Goal: Information Seeking & Learning: Find specific fact

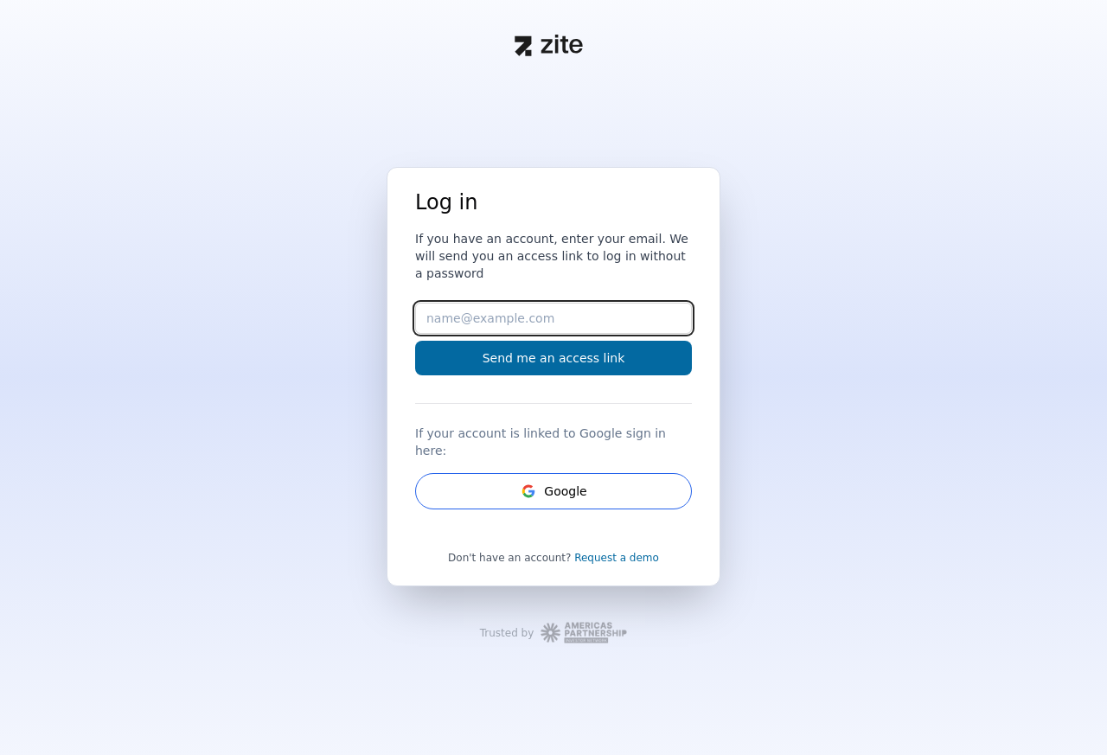
click at [541, 327] on input "Email" at bounding box center [553, 318] width 277 height 31
type input "[EMAIL_ADDRESS][DOMAIN_NAME]"
click at [415, 341] on button "Send me an access link" at bounding box center [553, 358] width 277 height 35
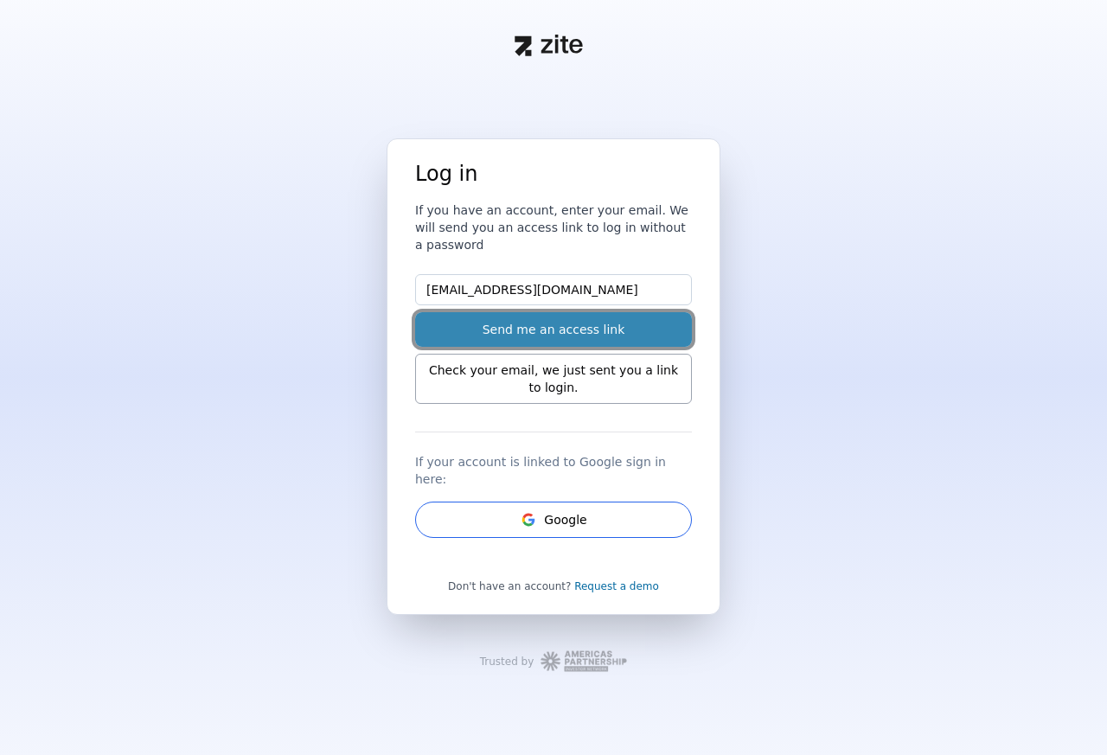
click at [616, 340] on button "Send me an access link" at bounding box center [553, 329] width 277 height 35
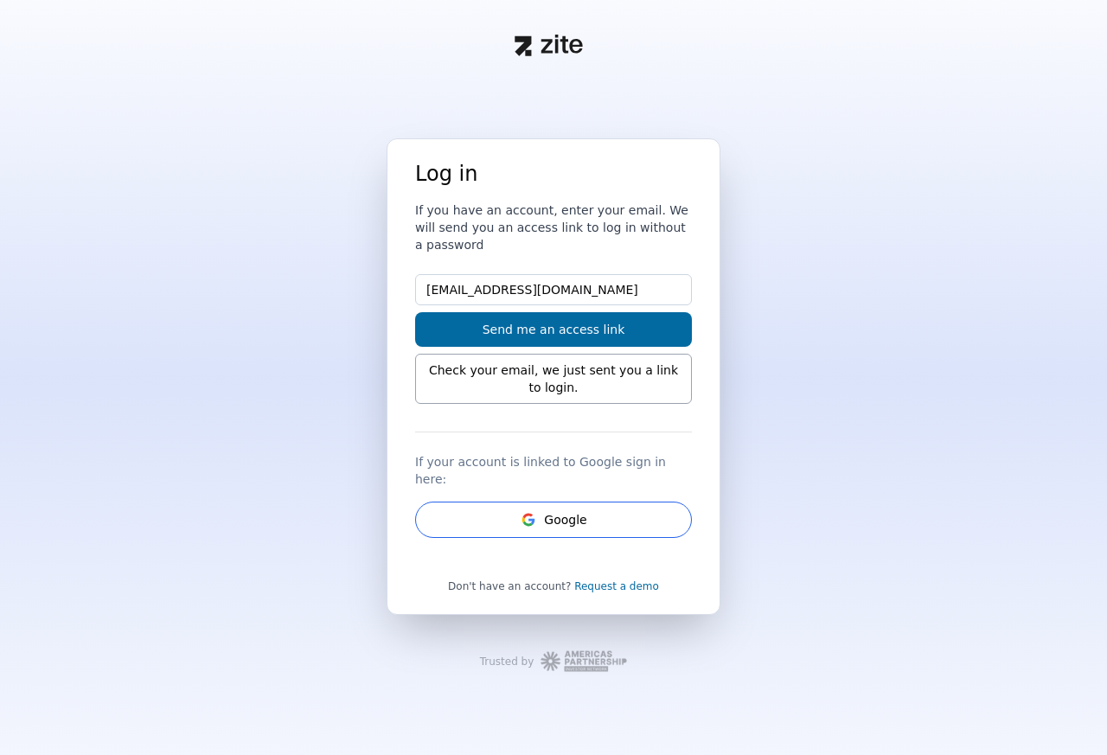
click at [569, 398] on div "Check your email, we just sent you a link to login." at bounding box center [553, 379] width 277 height 50
click at [547, 376] on div "Check your email, we just sent you a link to login." at bounding box center [553, 379] width 277 height 50
click at [530, 281] on div "Log in If you have an account, enter your email. We will send you an access lin…" at bounding box center [553, 356] width 277 height 392
click at [560, 305] on input "[EMAIL_ADDRESS][DOMAIN_NAME]" at bounding box center [553, 289] width 277 height 31
click at [584, 294] on input "[EMAIL_ADDRESS][DOMAIN_NAME]" at bounding box center [553, 289] width 277 height 31
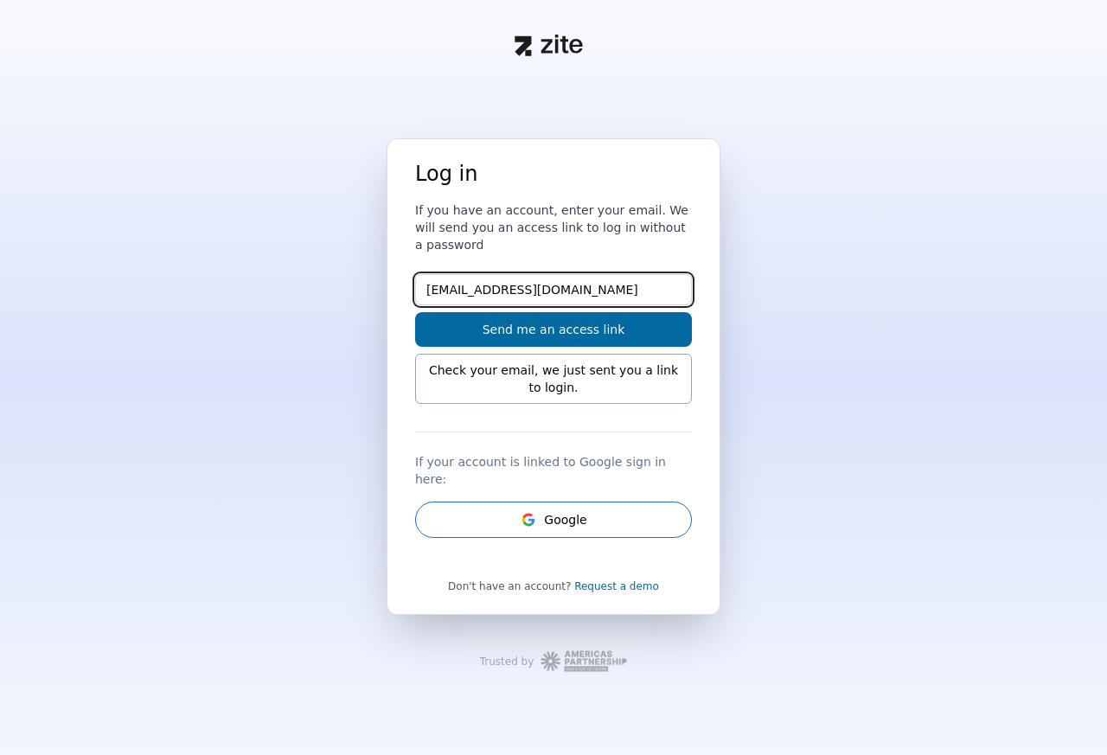
click at [415, 312] on button "Send me an access link" at bounding box center [553, 329] width 277 height 35
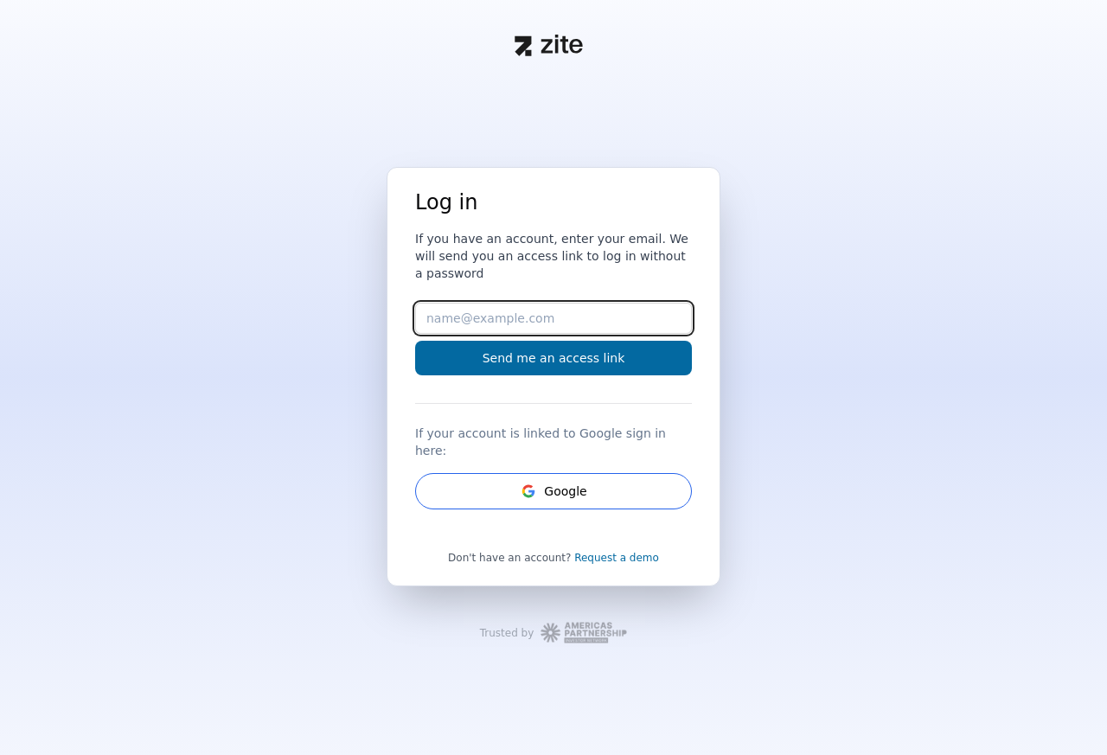
click at [501, 331] on input "Email" at bounding box center [553, 318] width 277 height 31
type input "[EMAIL_ADDRESS][DOMAIN_NAME]"
click at [415, 341] on button "Send me an access link" at bounding box center [553, 358] width 277 height 35
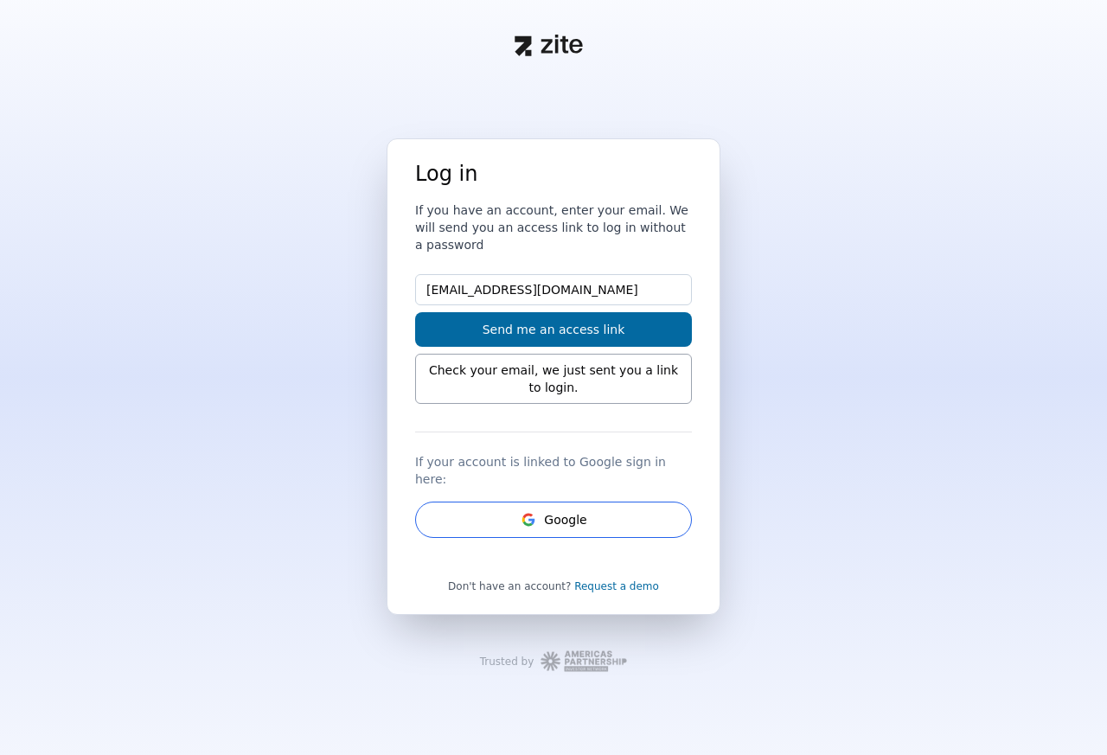
click at [539, 383] on div "Check your email, we just sent you a link to login." at bounding box center [553, 379] width 277 height 50
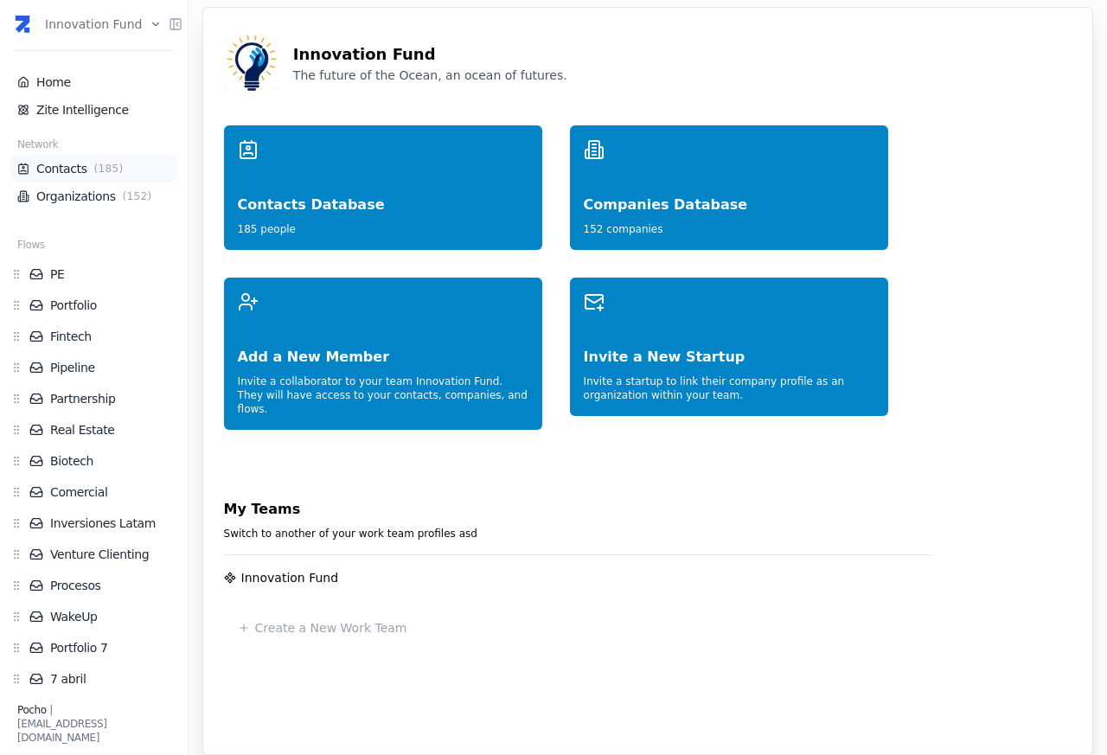
click at [91, 168] on span "( 185 )" at bounding box center [109, 169] width 36 height 14
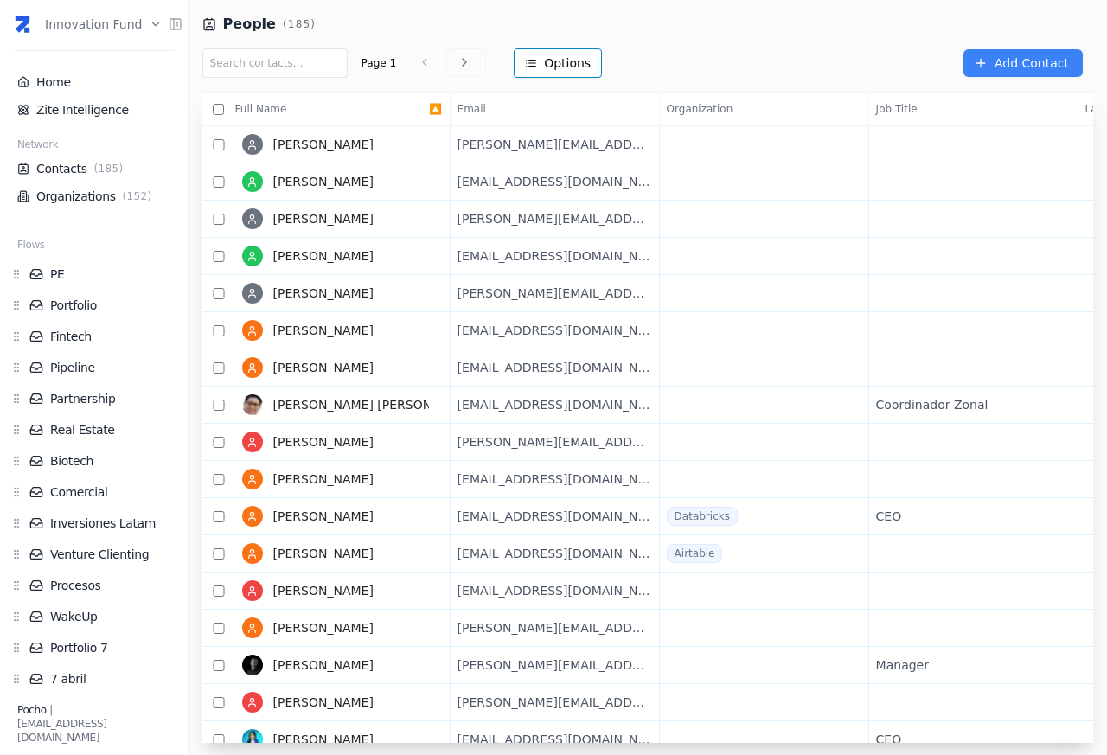
click at [581, 63] on html "Innovation Fund Home Zite Intelligence Network Contacts ( 185 ) Organizations (…" at bounding box center [553, 377] width 1107 height 755
click at [571, 102] on div "View" at bounding box center [585, 100] width 102 height 28
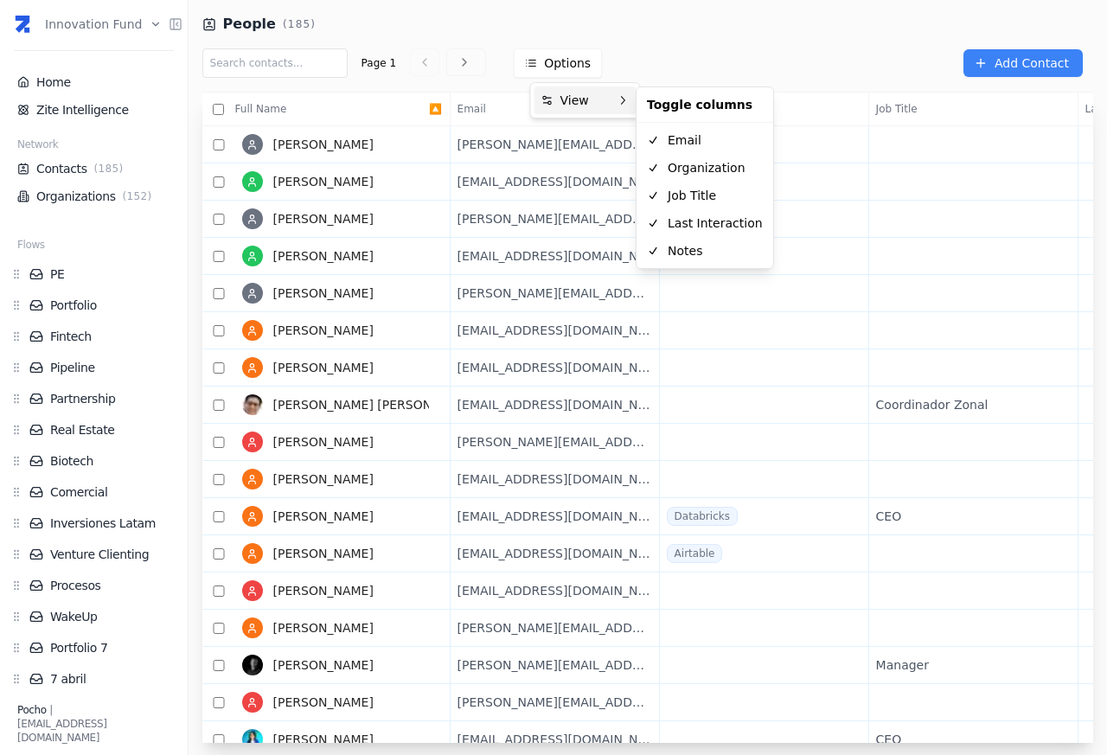
click at [1077, 86] on html "Innovation Fund Home Zite Intelligence Network Contacts ( 185 ) Organizations (…" at bounding box center [553, 377] width 1107 height 755
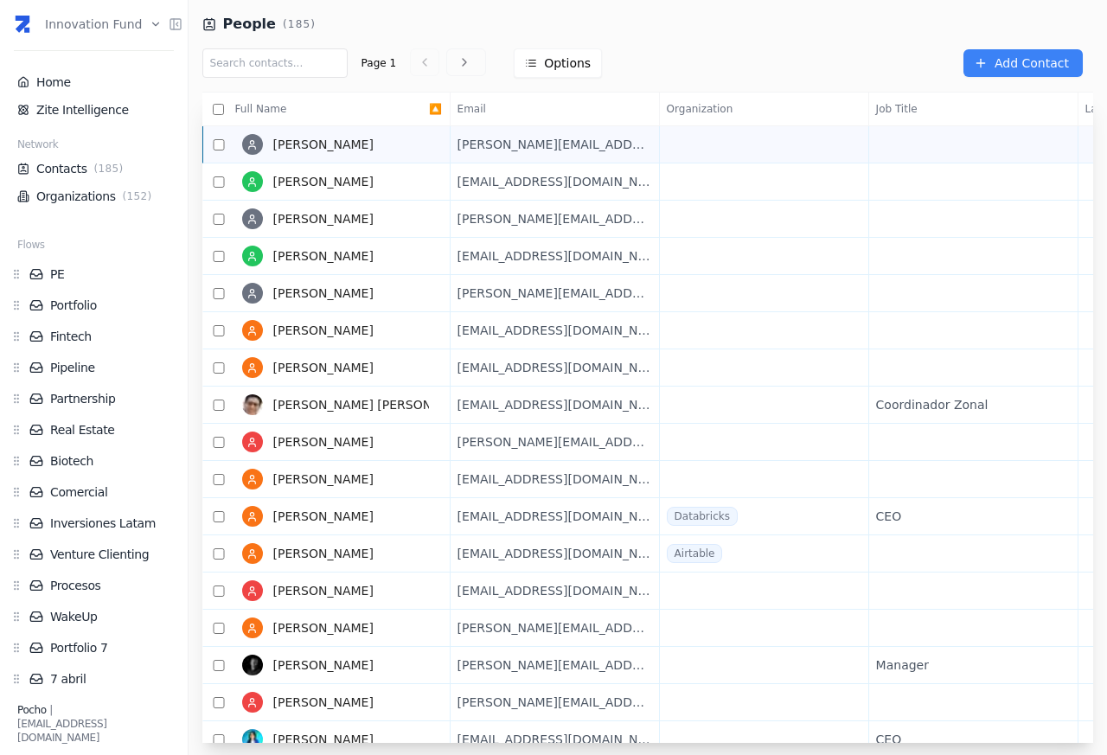
click at [287, 146] on span "[PERSON_NAME]" at bounding box center [323, 144] width 100 height 14
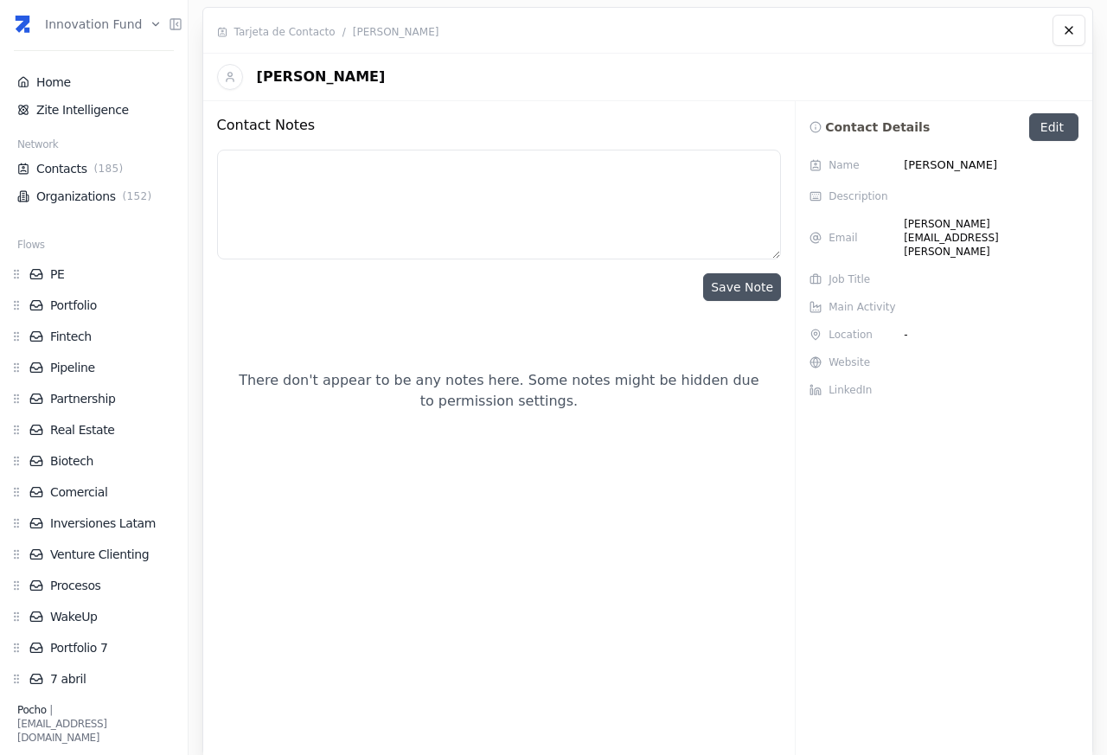
click at [301, 147] on div "Contact Notes" at bounding box center [499, 132] width 565 height 35
click at [1053, 129] on link "Edit" at bounding box center [1053, 127] width 49 height 28
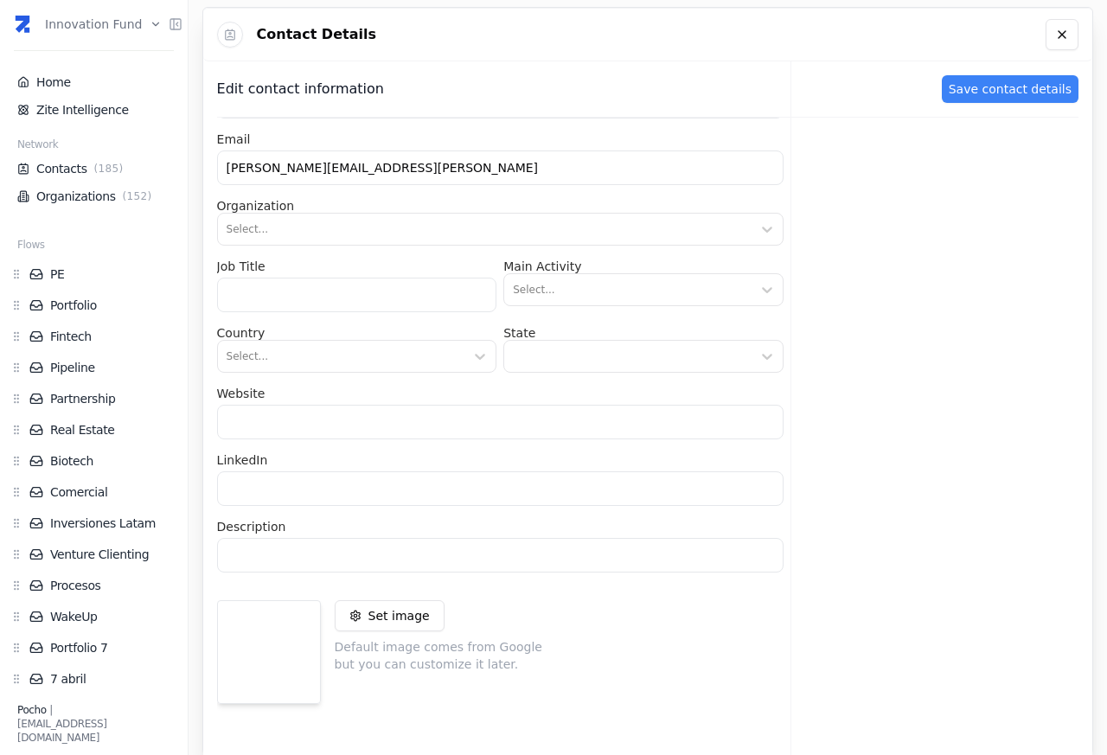
scroll to position [230, 0]
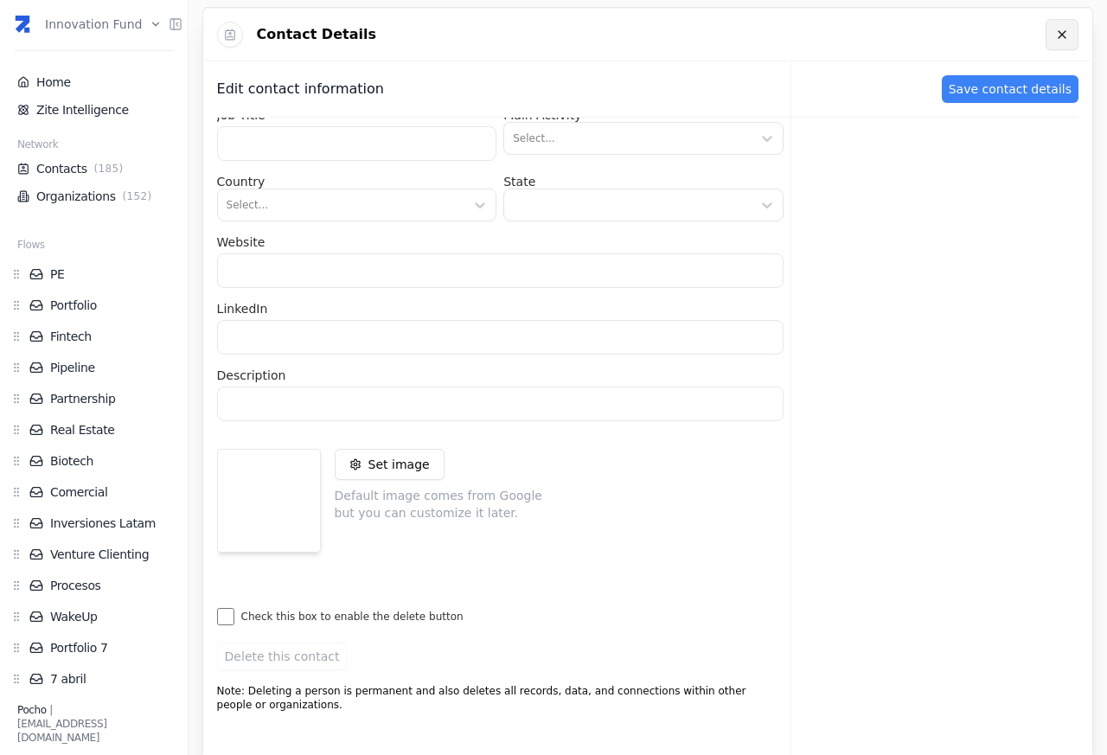
click at [1059, 35] on icon at bounding box center [1062, 35] width 14 height 14
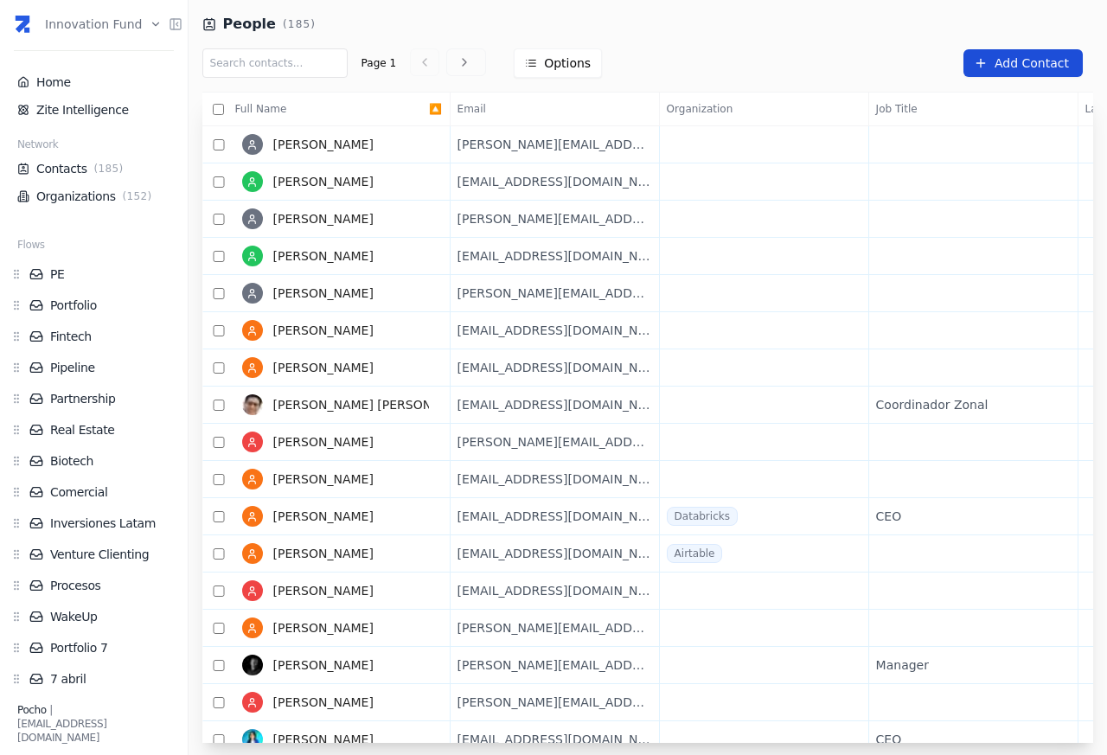
click at [1022, 61] on span "Add Contact" at bounding box center [1031, 62] width 74 height 17
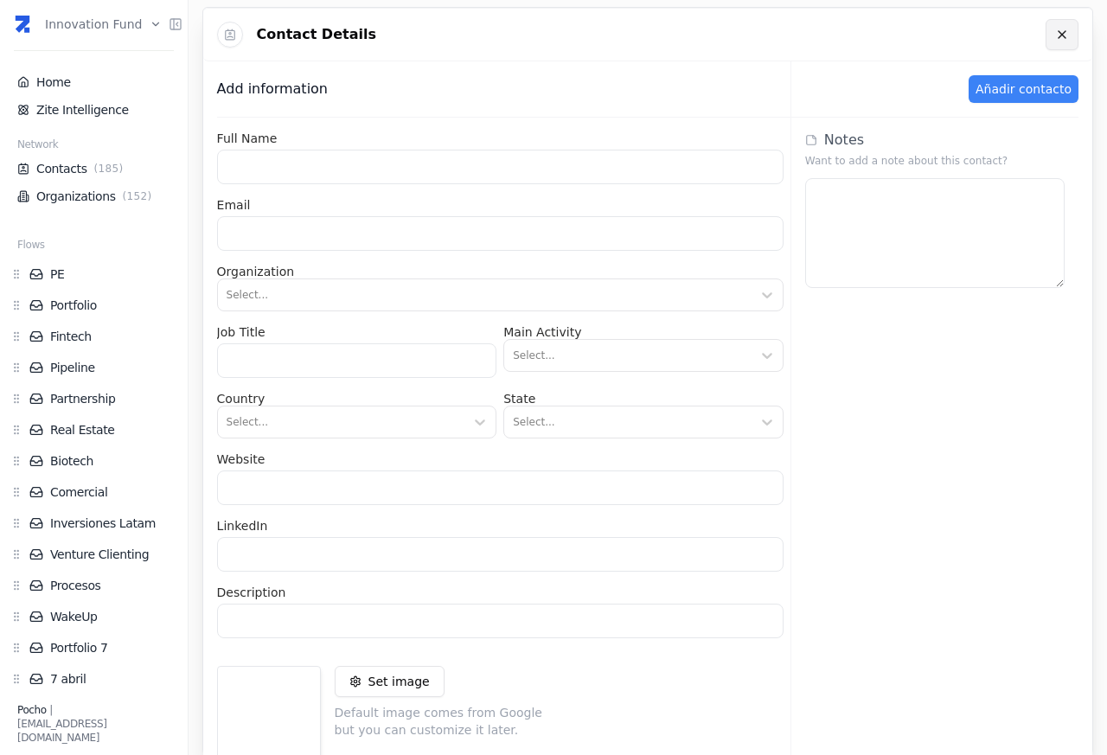
click at [1062, 35] on icon at bounding box center [1061, 34] width 7 height 7
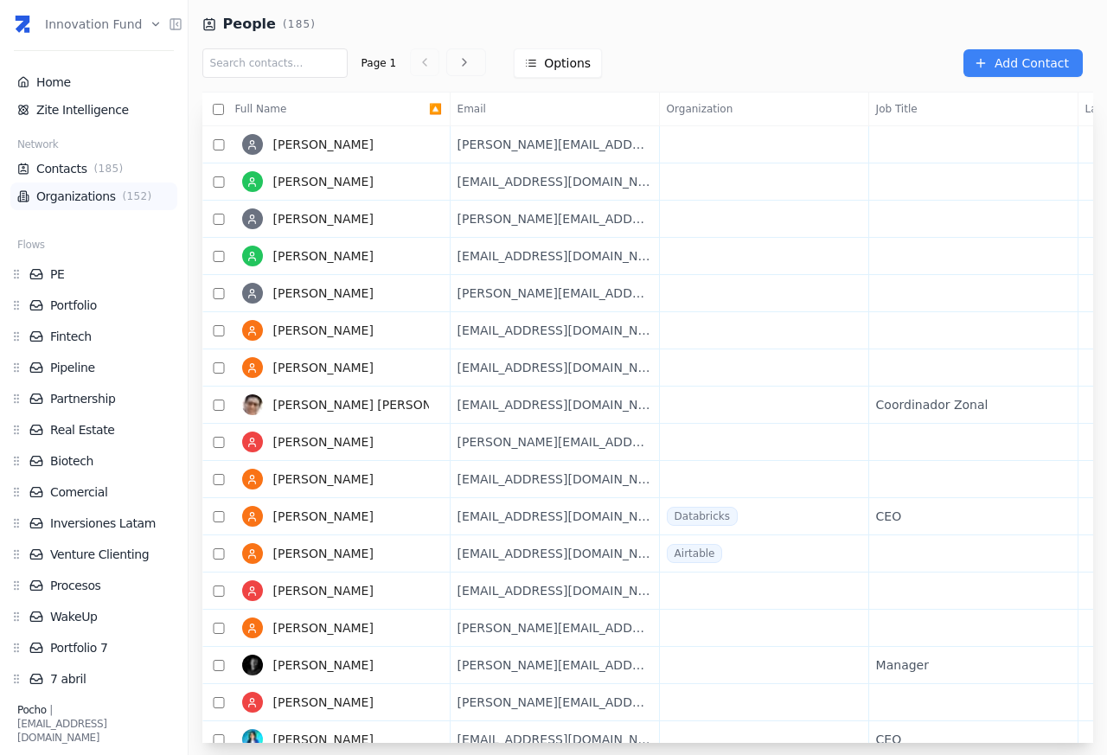
click at [80, 198] on link "Organizations ( 152 )" at bounding box center [93, 196] width 153 height 17
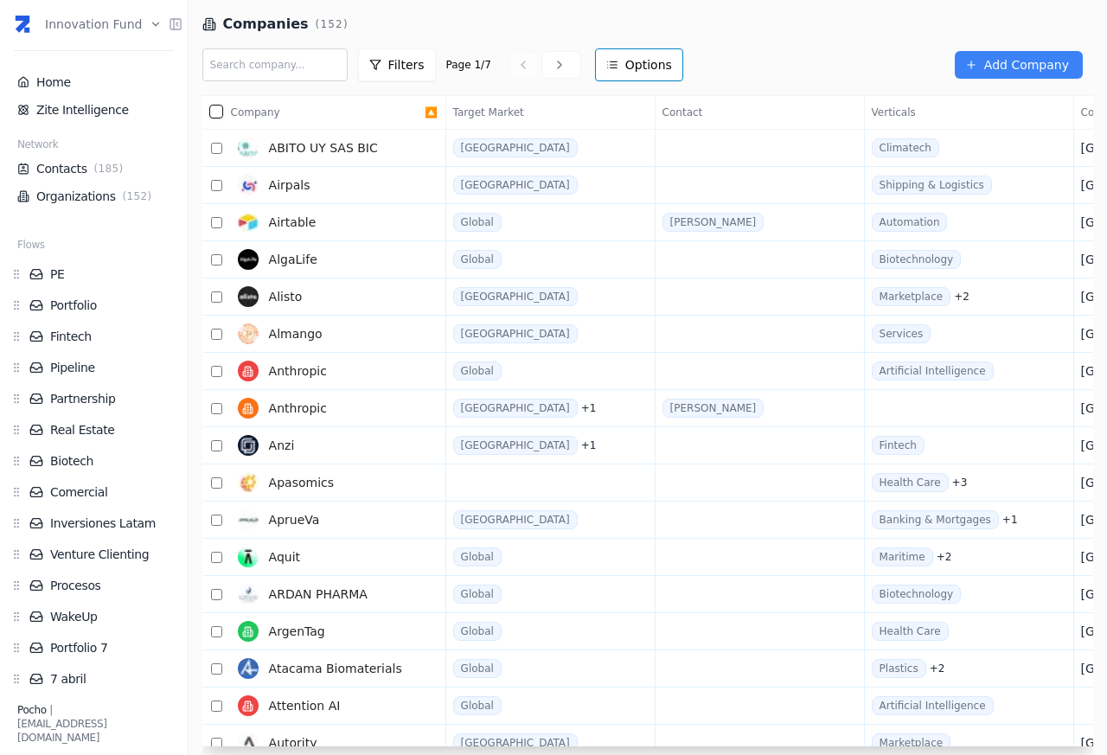
click at [667, 64] on html "Innovation Fund Home Zite Intelligence Network Contacts ( 185 ) Organizations (…" at bounding box center [553, 377] width 1107 height 755
click at [638, 113] on div "View" at bounding box center [672, 112] width 138 height 28
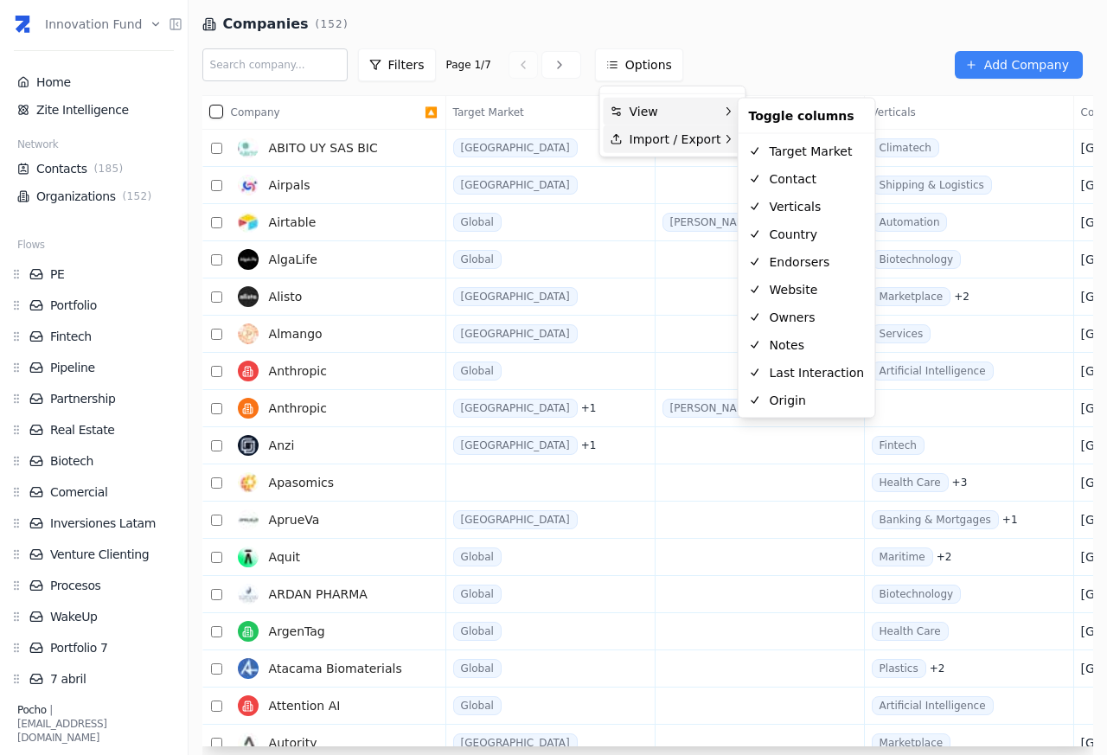
click at [672, 137] on div "Import / Export" at bounding box center [672, 139] width 138 height 28
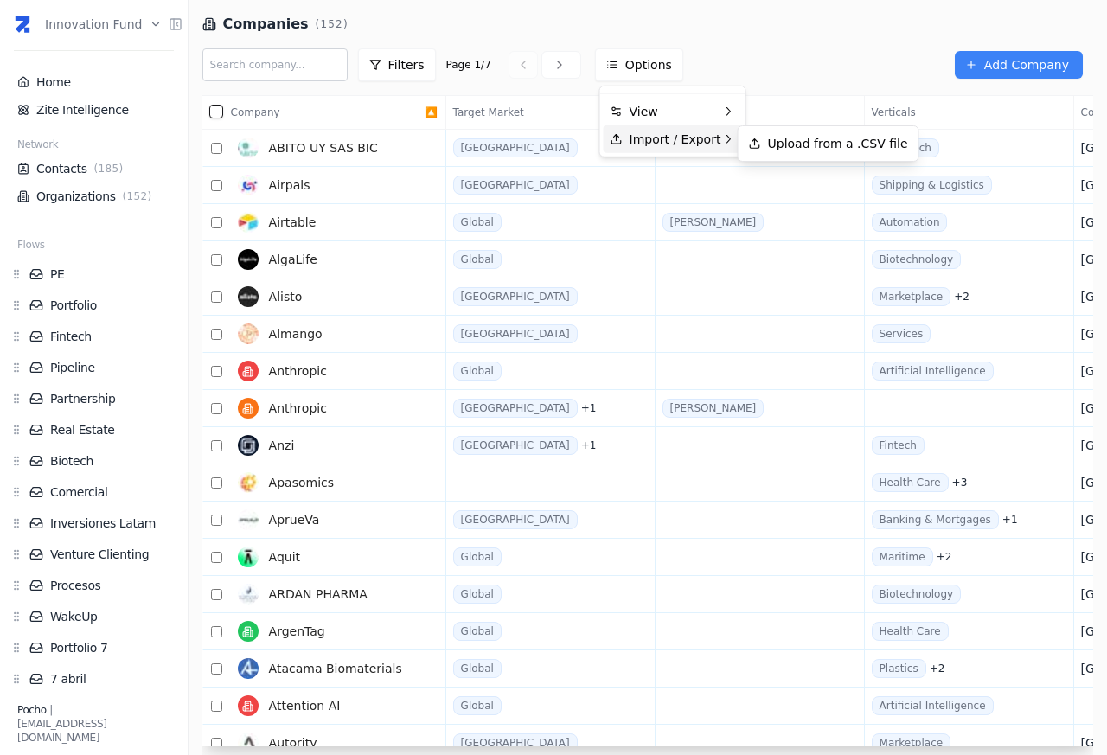
click at [1027, 64] on html "Innovation Fund Home Zite Intelligence Network Contacts ( 185 ) Organizations (…" at bounding box center [553, 377] width 1107 height 755
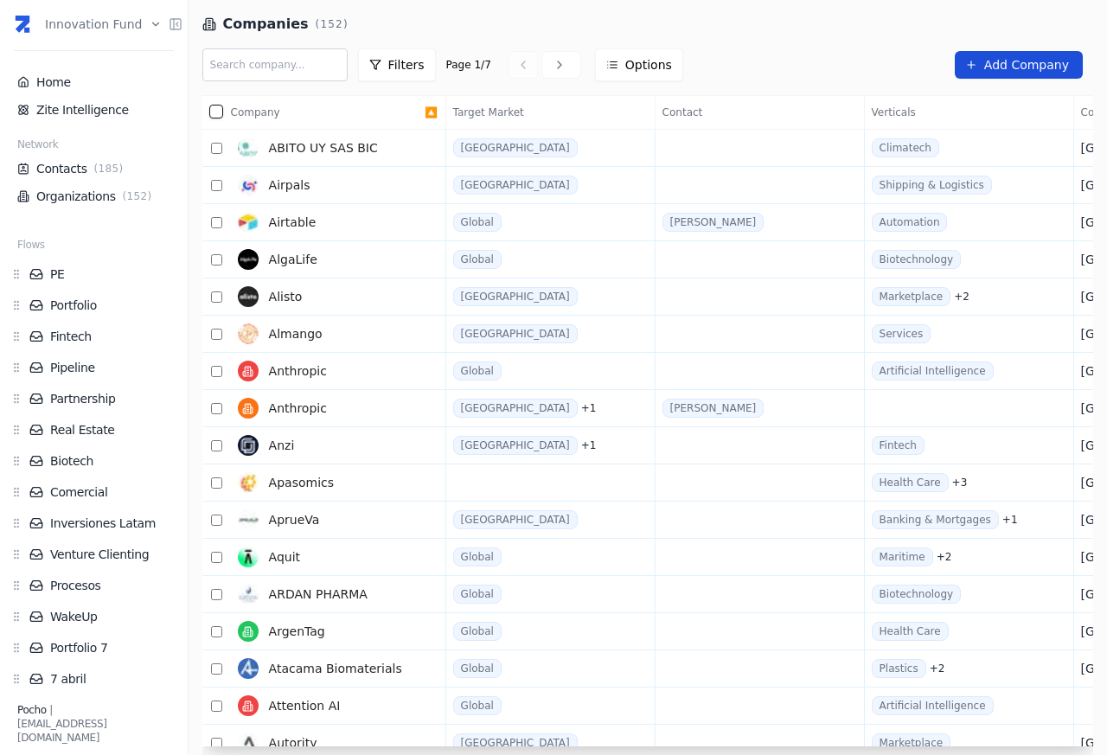
click at [1030, 65] on span "Add Company" at bounding box center [1026, 64] width 85 height 17
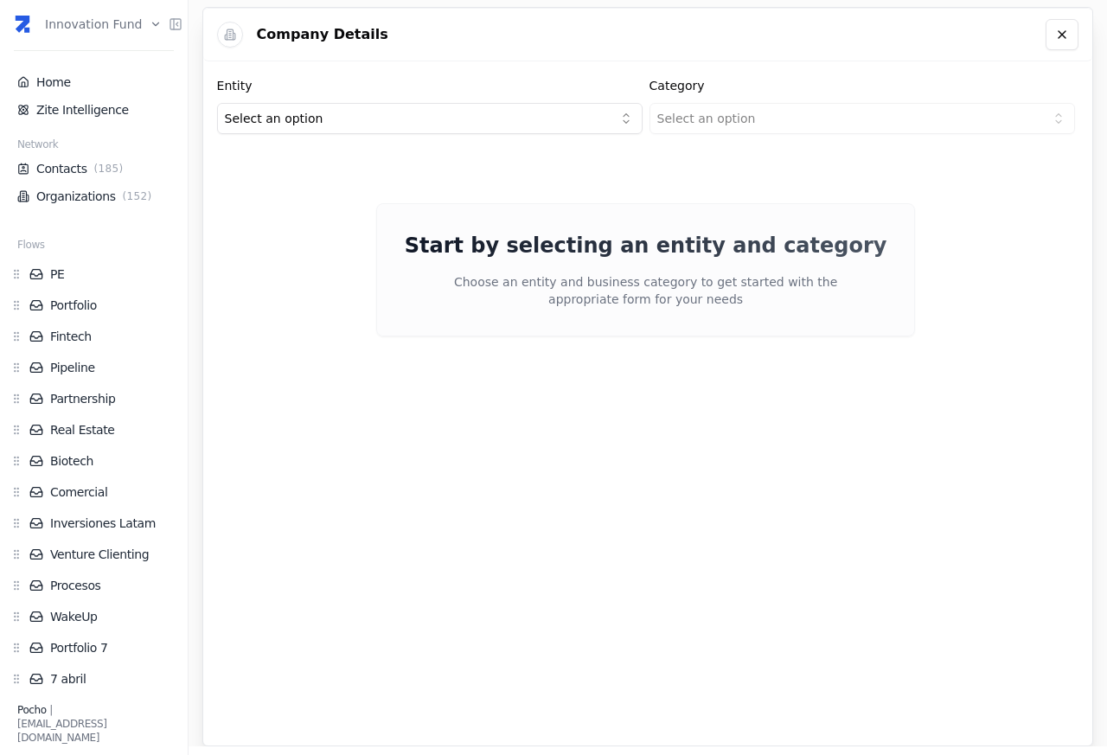
click at [1021, 65] on div "Entity Select an option Category Select an option Start by selecting an entity …" at bounding box center [645, 229] width 885 height 337
click at [374, 121] on html "Innovation Fund Home Zite Intelligence Network Contacts ( 185 ) Organizations (…" at bounding box center [553, 377] width 1107 height 755
click at [746, 120] on html "Innovation Fund Home Zite Intelligence Network Contacts ( 185 ) Organizations (…" at bounding box center [553, 377] width 1107 height 755
click at [284, 120] on html "Innovation Fund Home Zite Intelligence Network Contacts ( 185 ) Organizations (…" at bounding box center [553, 377] width 1107 height 755
drag, startPoint x: 746, startPoint y: 120, endPoint x: 284, endPoint y: 120, distance: 462.5
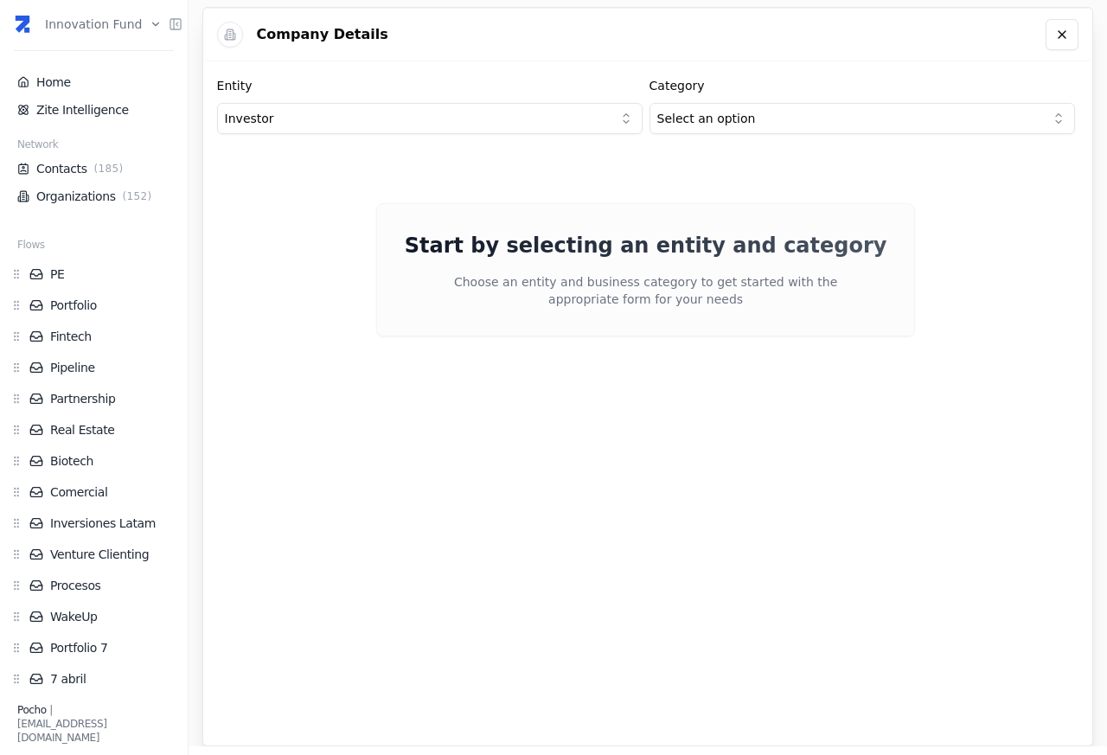
click at [281, 119] on html "Innovation Fund Home Zite Intelligence Network Contacts ( 185 ) Organizations (…" at bounding box center [553, 377] width 1107 height 755
click at [847, 121] on html "Innovation Fund Home Zite Intelligence Network Contacts ( 185 ) Organizations (…" at bounding box center [553, 377] width 1107 height 755
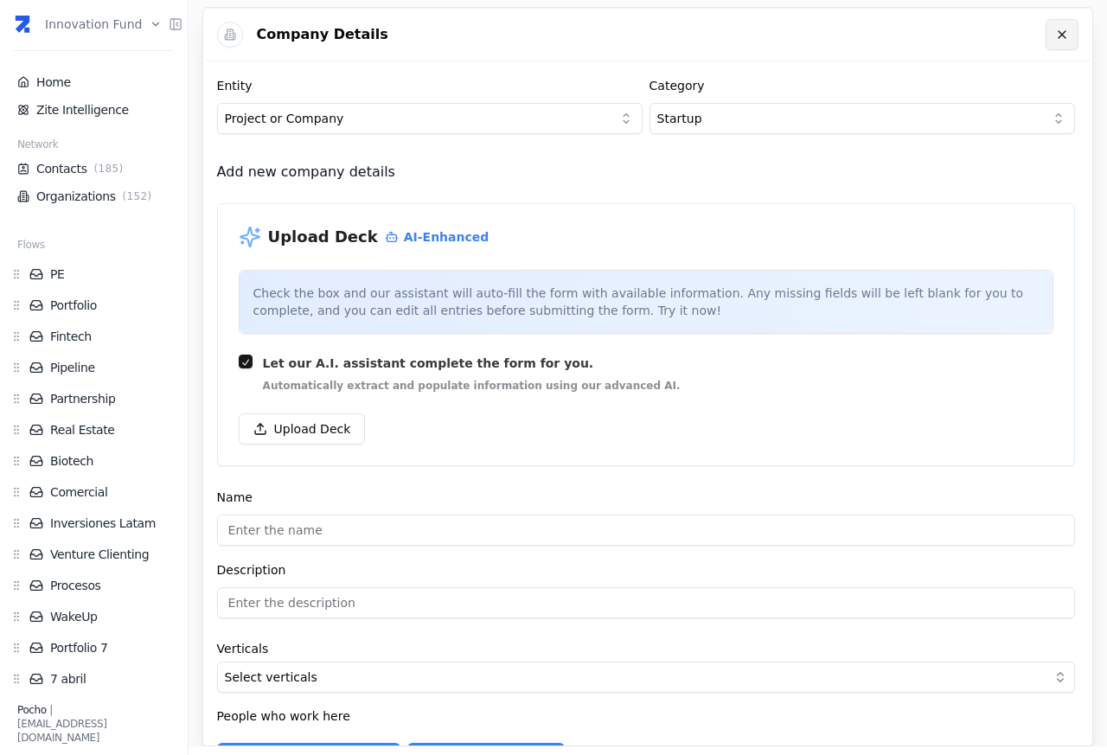
click at [1045, 34] on link at bounding box center [1061, 34] width 33 height 31
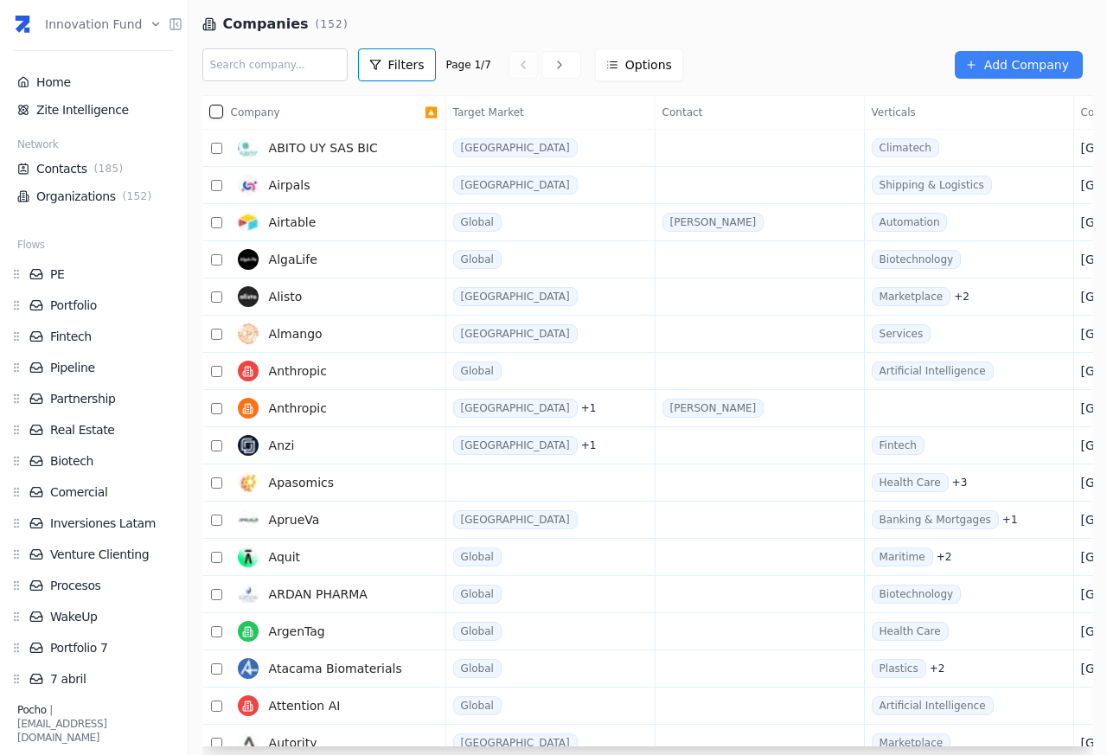
click at [424, 64] on span "Filters" at bounding box center [406, 64] width 36 height 17
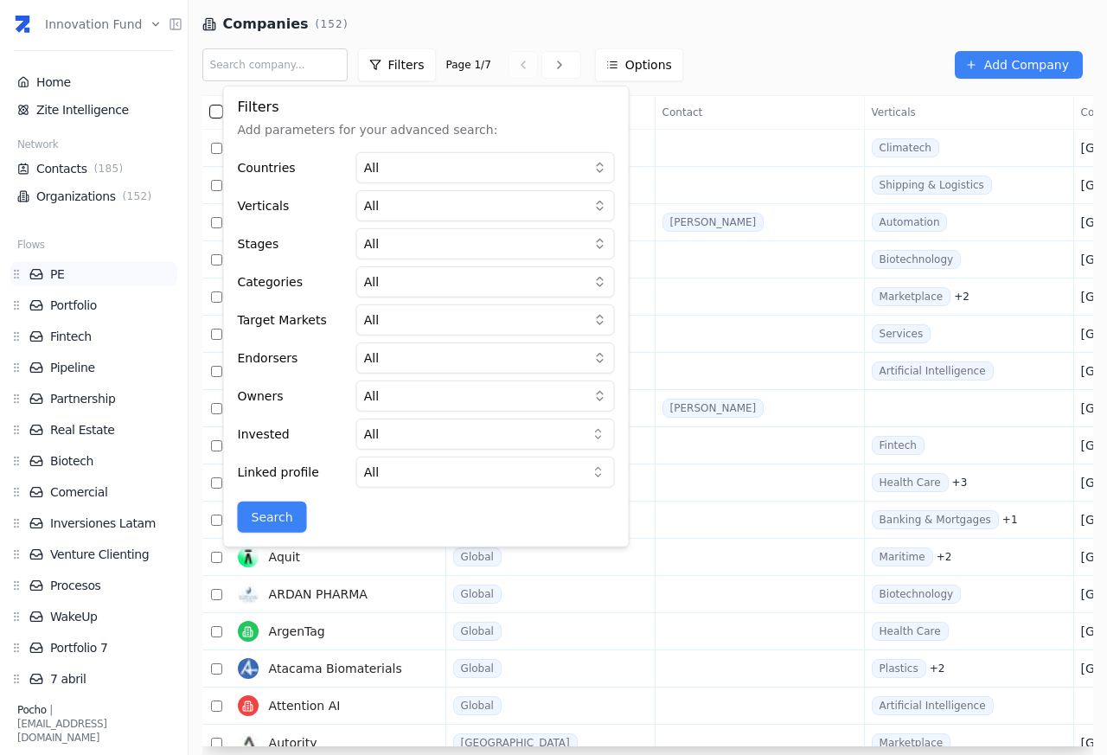
click at [54, 272] on link "PE" at bounding box center [103, 273] width 148 height 17
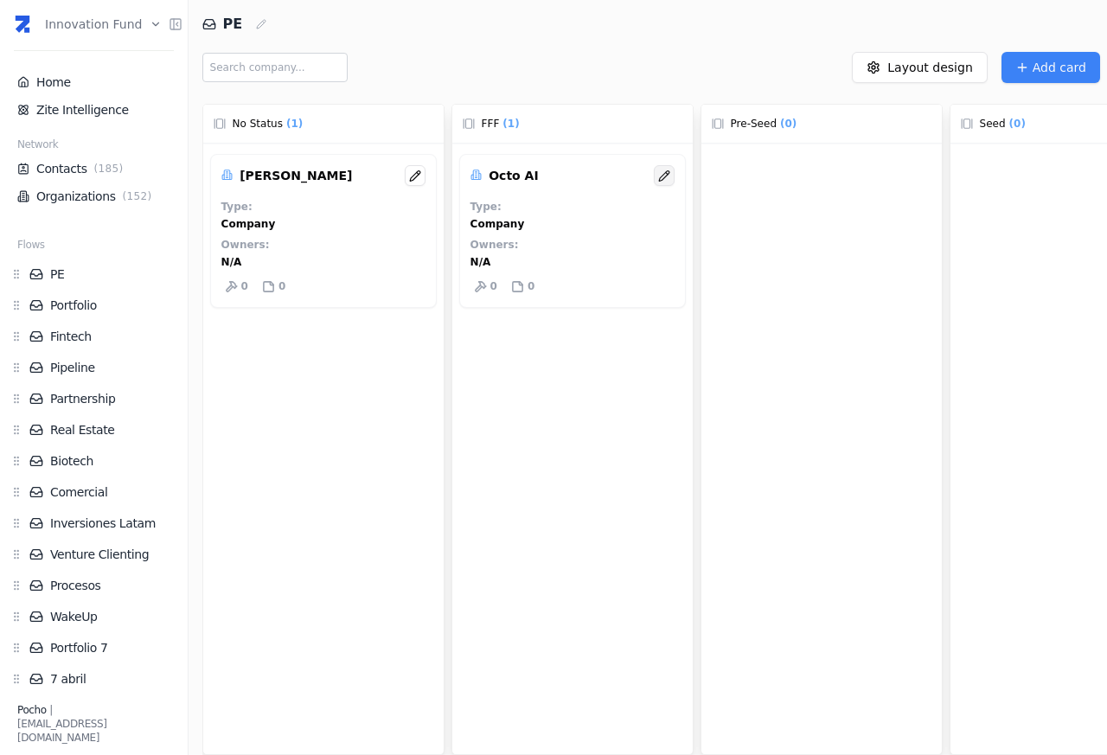
click at [654, 176] on button at bounding box center [664, 175] width 21 height 21
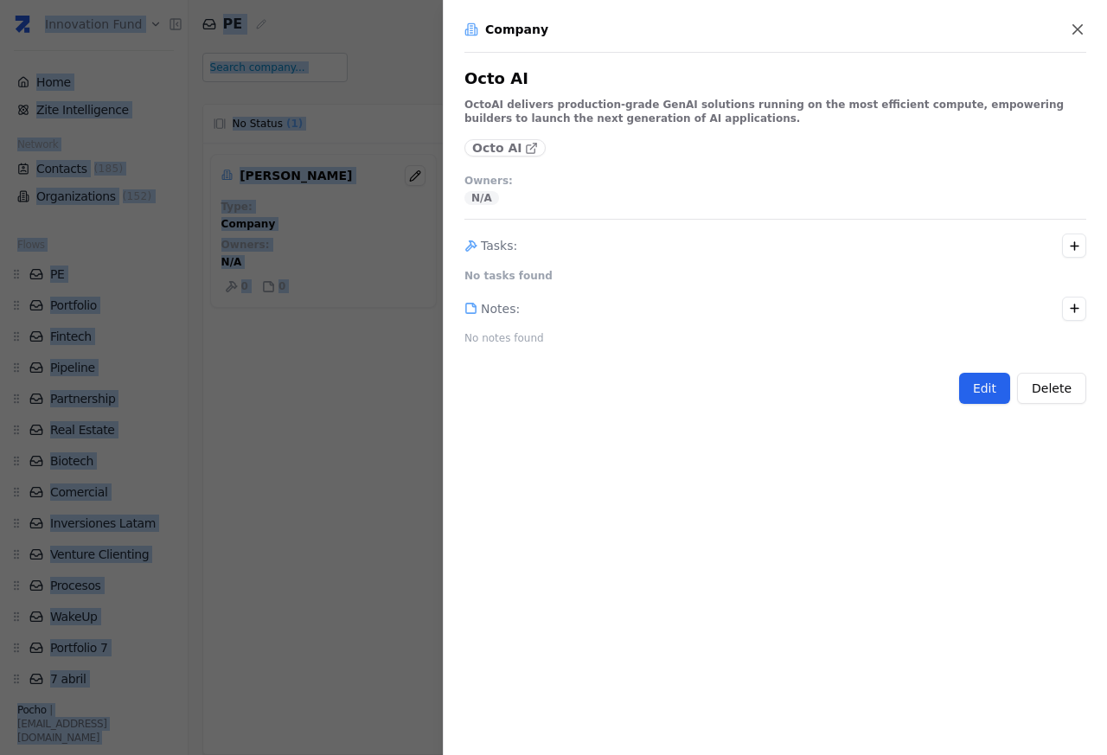
click at [996, 392] on button "Edit" at bounding box center [984, 388] width 51 height 31
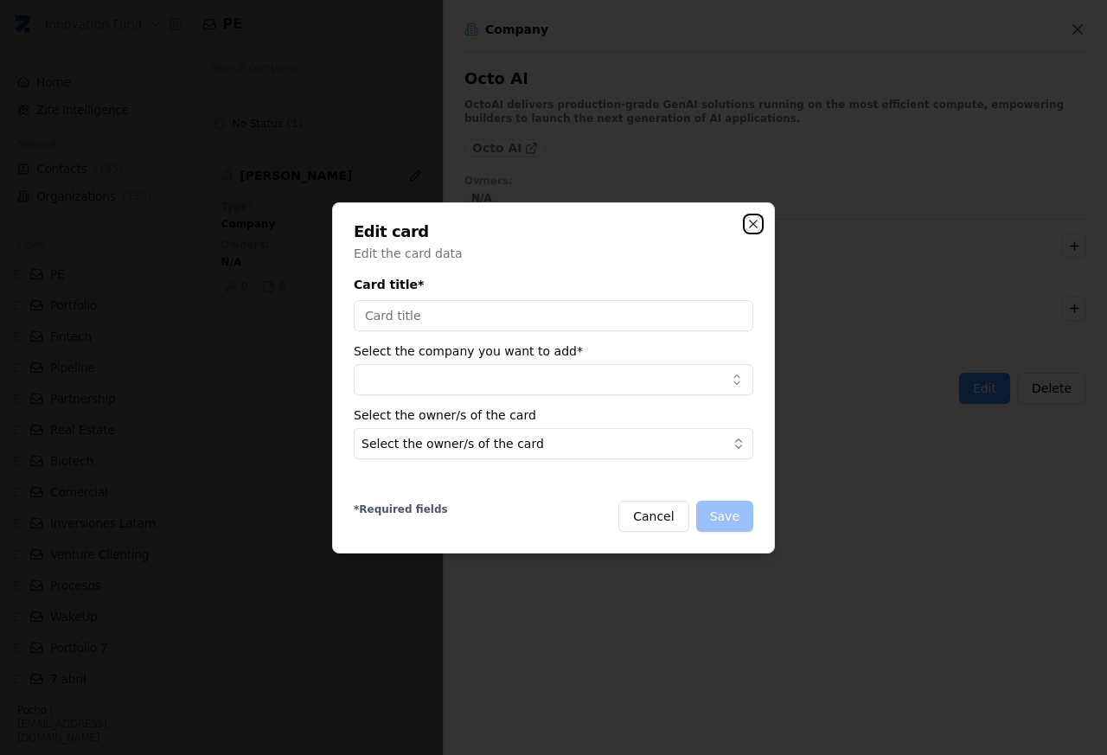
click at [756, 226] on icon "button" at bounding box center [753, 224] width 14 height 14
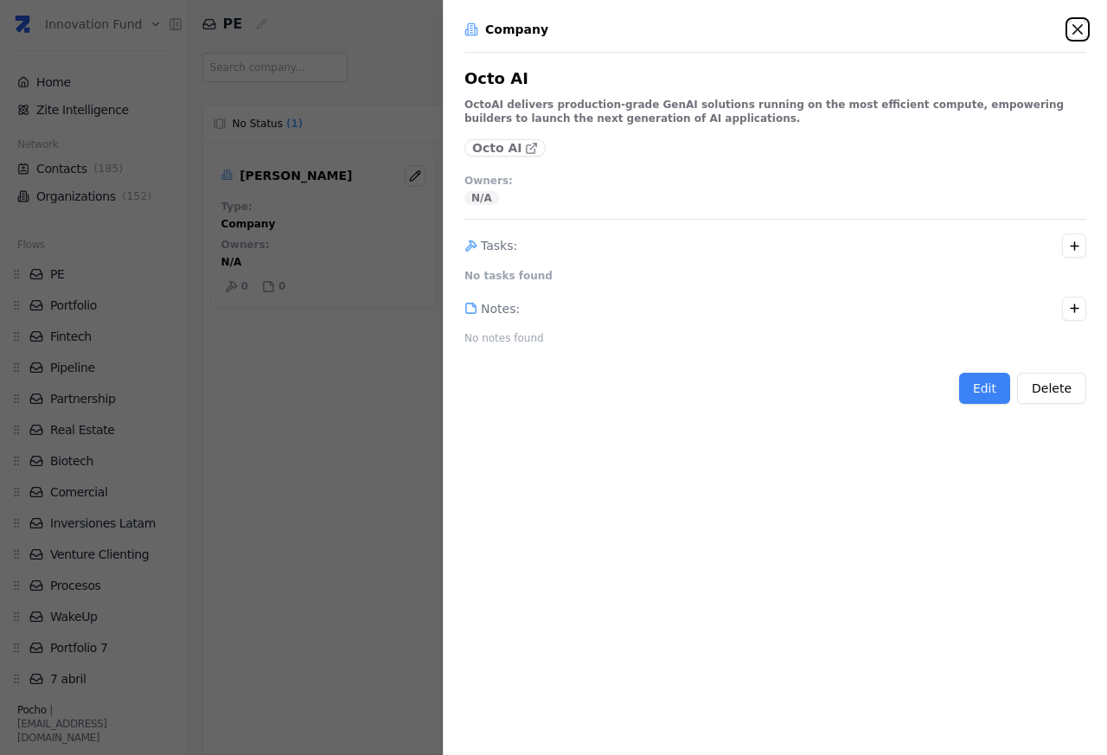
click at [1076, 29] on icon "button" at bounding box center [1077, 29] width 10 height 10
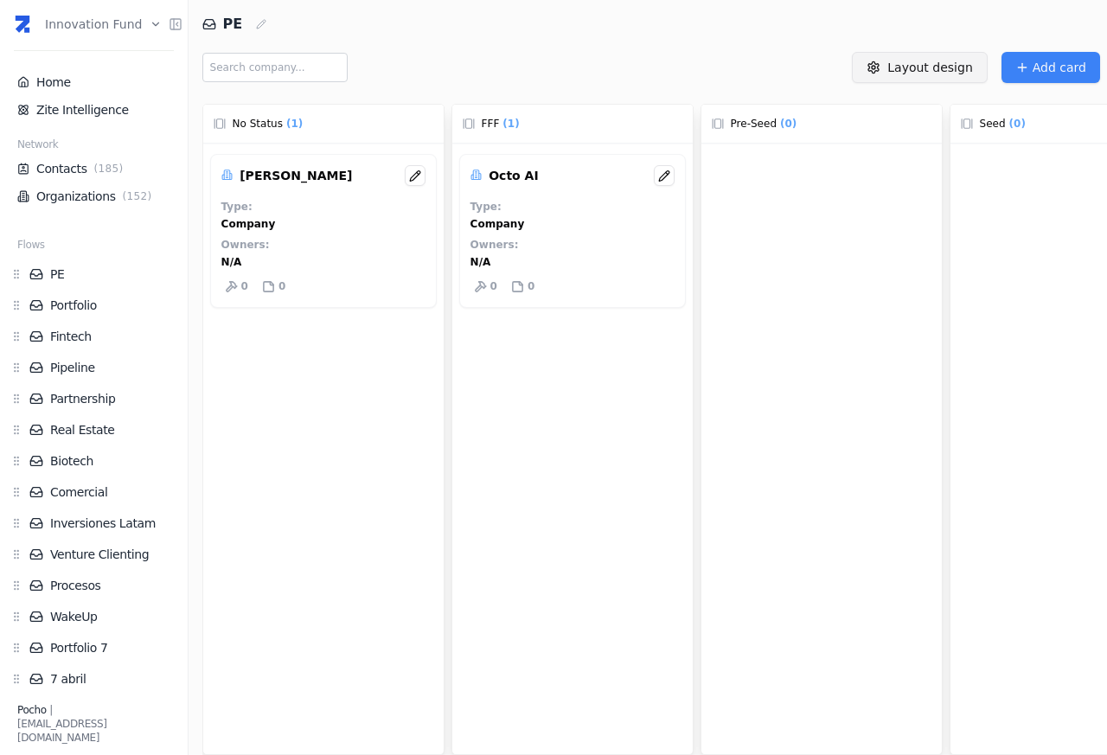
click at [916, 67] on html "Innovation Fund Home Zite Intelligence Network Contacts ( 185 ) Organizations (…" at bounding box center [553, 377] width 1107 height 755
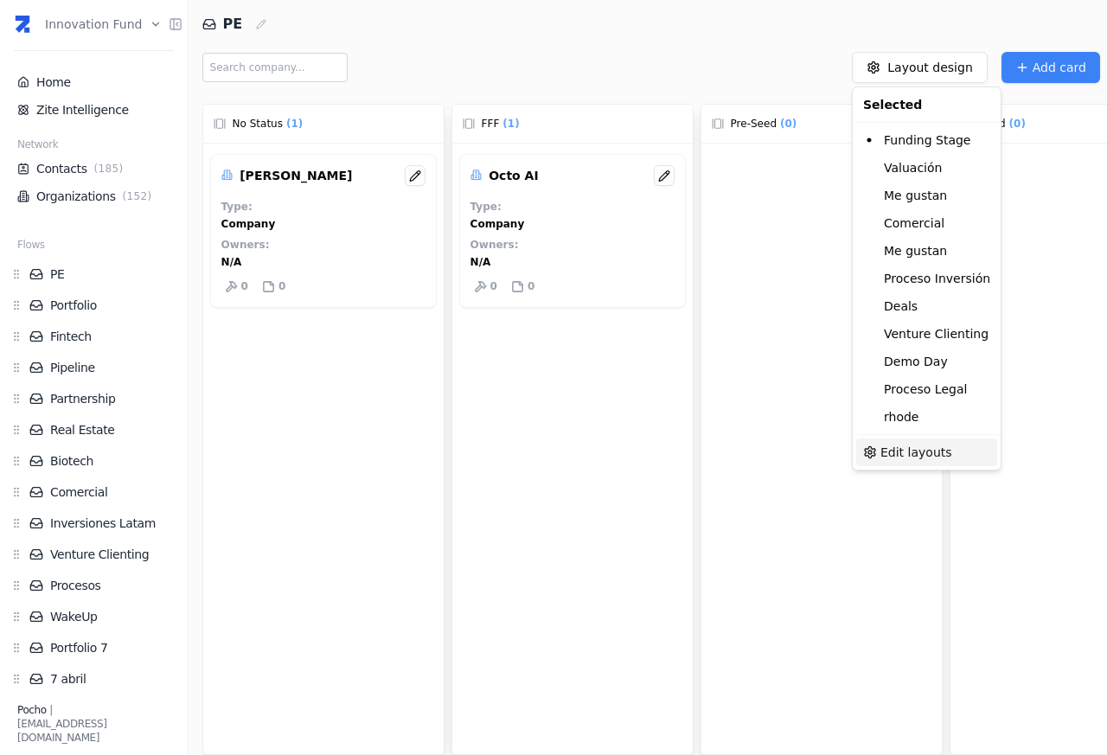
click at [892, 454] on span "Edit layouts" at bounding box center [916, 451] width 72 height 17
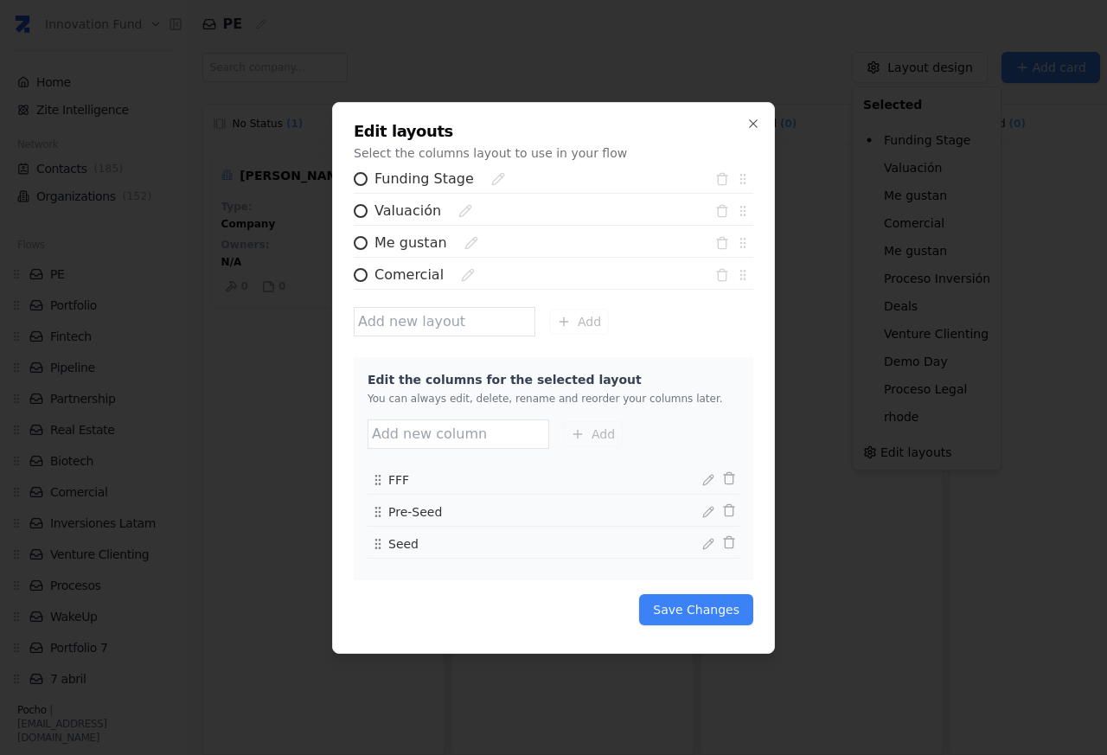
click at [755, 309] on div "Edit layouts Select the columns layout to use in your flow Funding Stage Valuac…" at bounding box center [553, 378] width 443 height 552
click at [756, 124] on icon "button" at bounding box center [753, 124] width 14 height 14
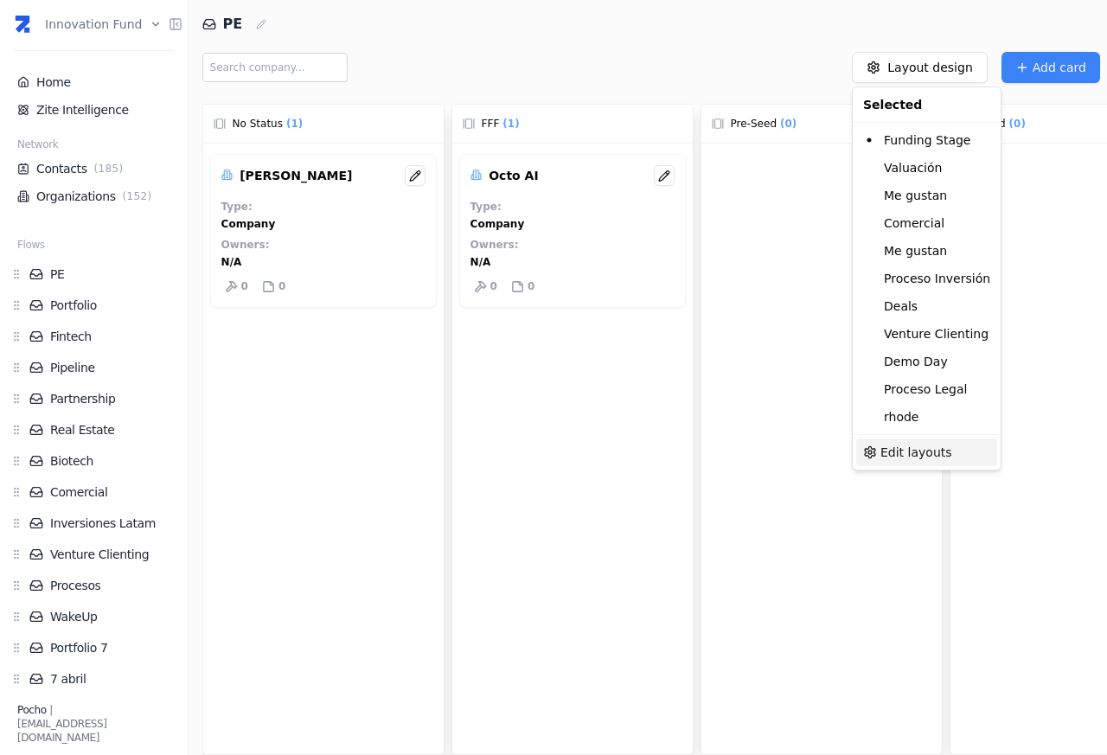
click at [935, 461] on span "Edit layouts" at bounding box center [916, 451] width 72 height 17
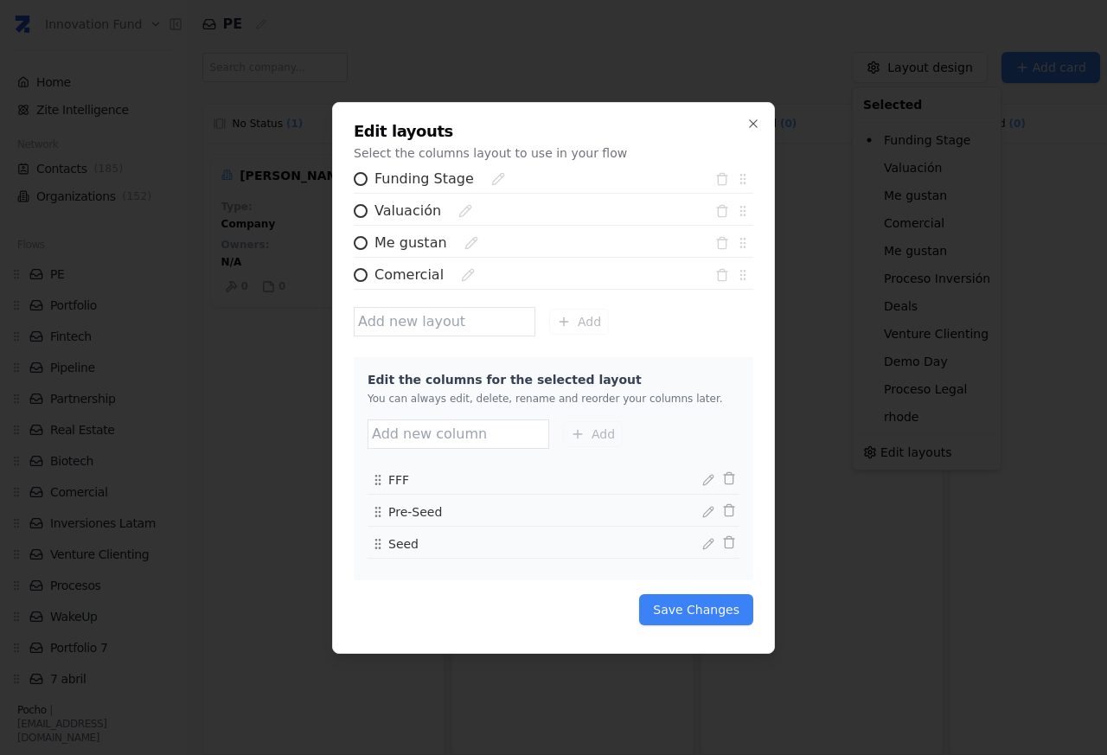
click at [753, 309] on div "Edit layouts Select the columns layout to use in your flow Funding Stage Valuac…" at bounding box center [553, 378] width 443 height 552
click at [754, 124] on icon "button" at bounding box center [753, 123] width 8 height 8
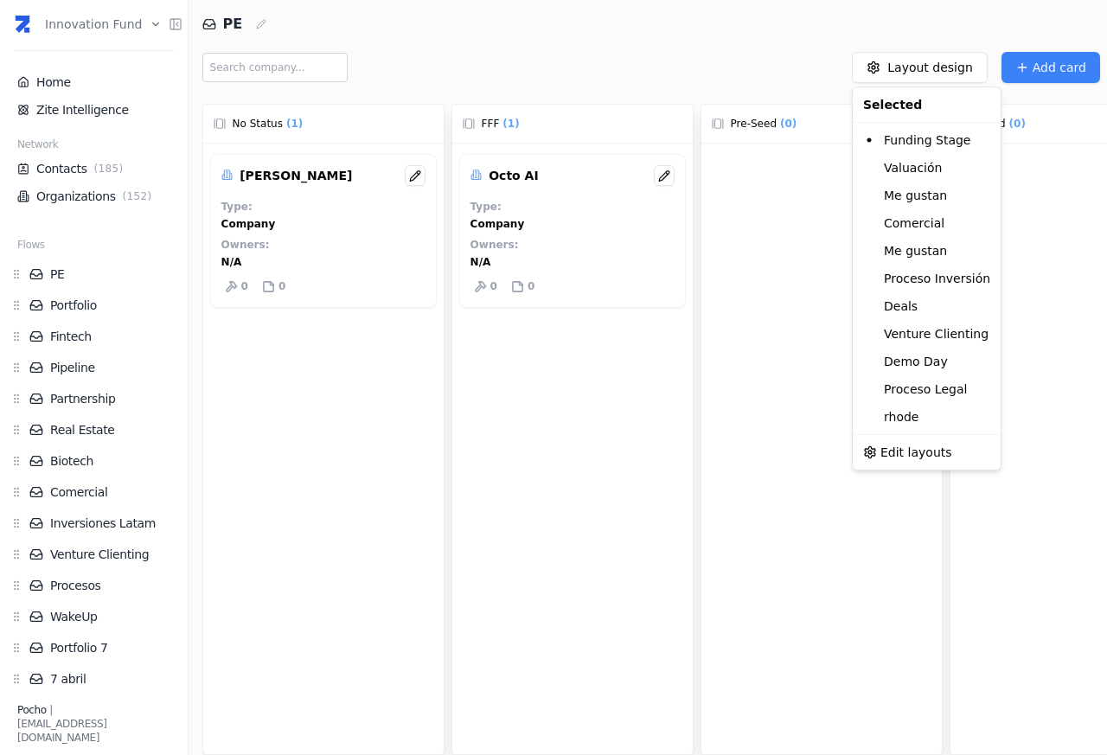
click at [1052, 66] on html "Innovation Fund Home Zite Intelligence Network Contacts ( 185 ) Organizations (…" at bounding box center [553, 377] width 1107 height 755
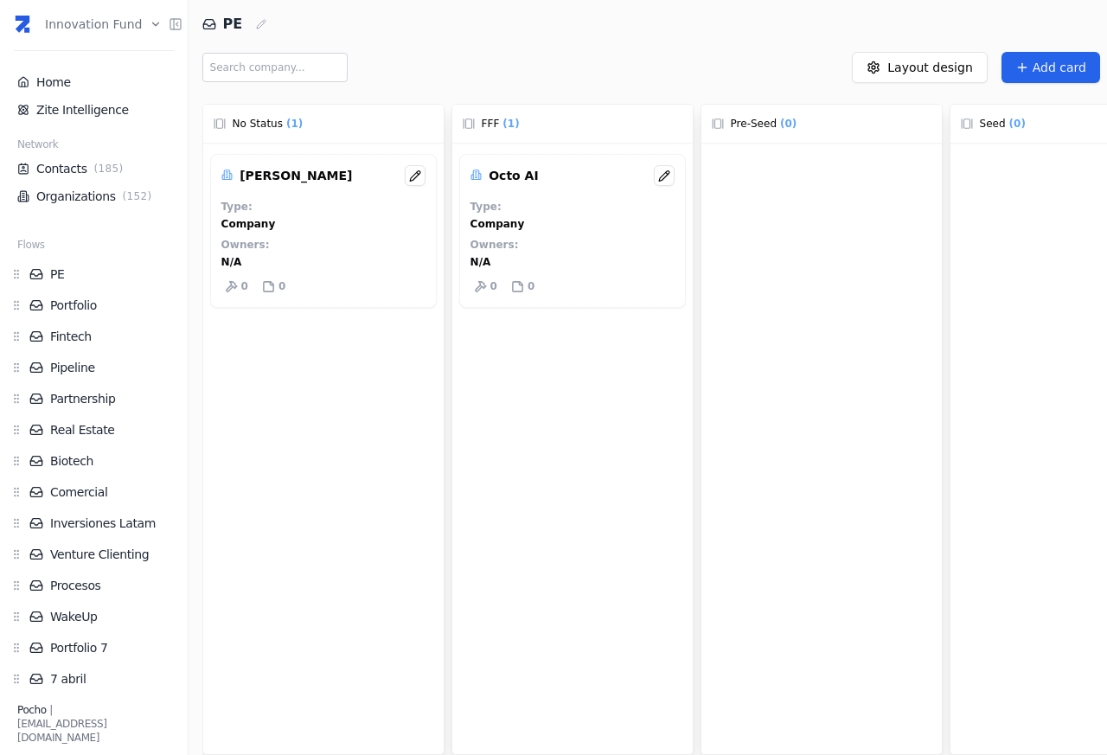
click at [1051, 67] on span "Add card" at bounding box center [1059, 67] width 54 height 17
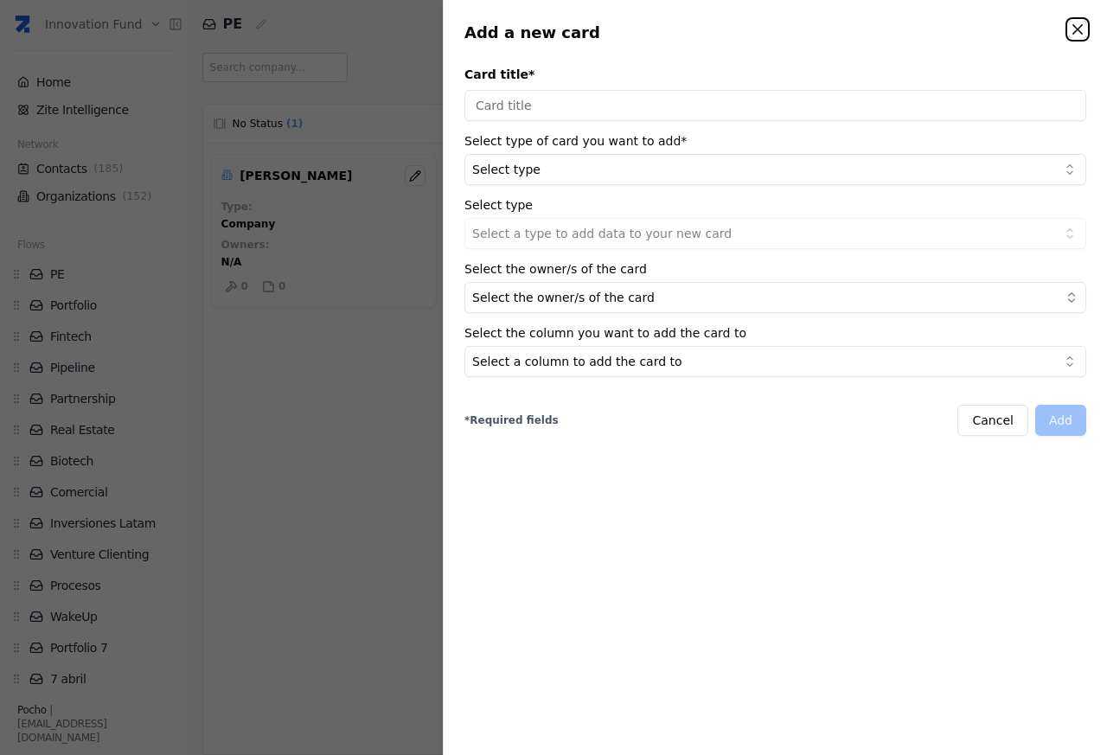
click at [1081, 29] on icon "button" at bounding box center [1077, 29] width 17 height 17
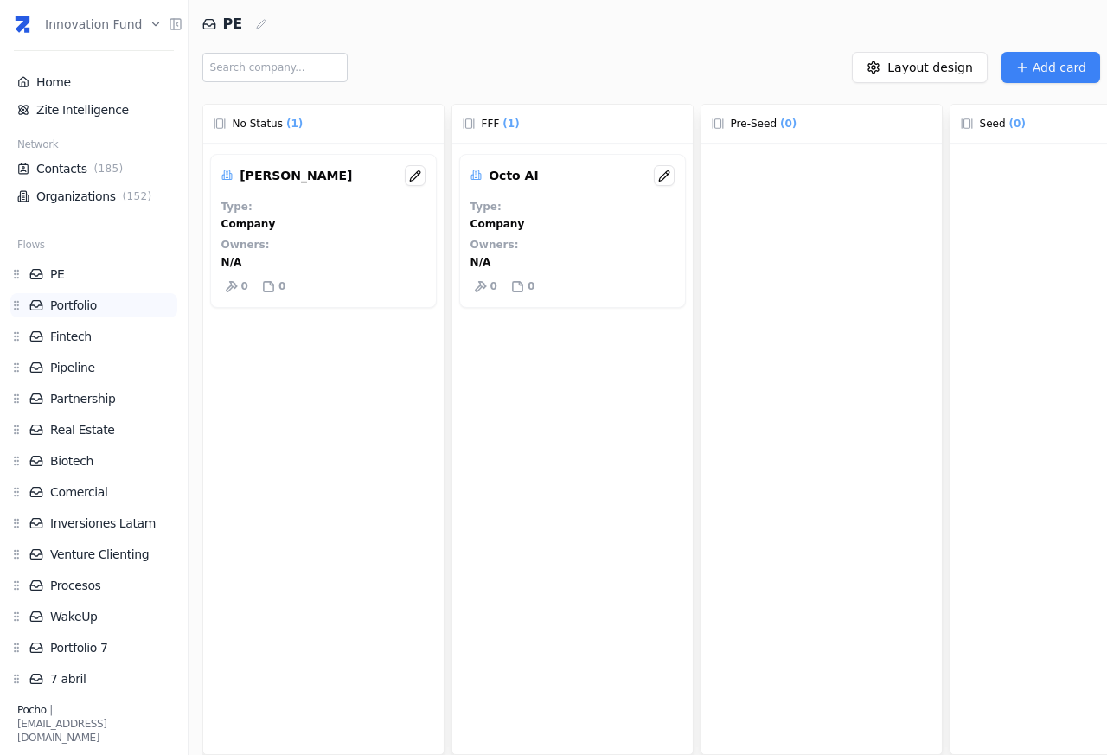
click at [71, 305] on link "Portfolio" at bounding box center [103, 305] width 148 height 17
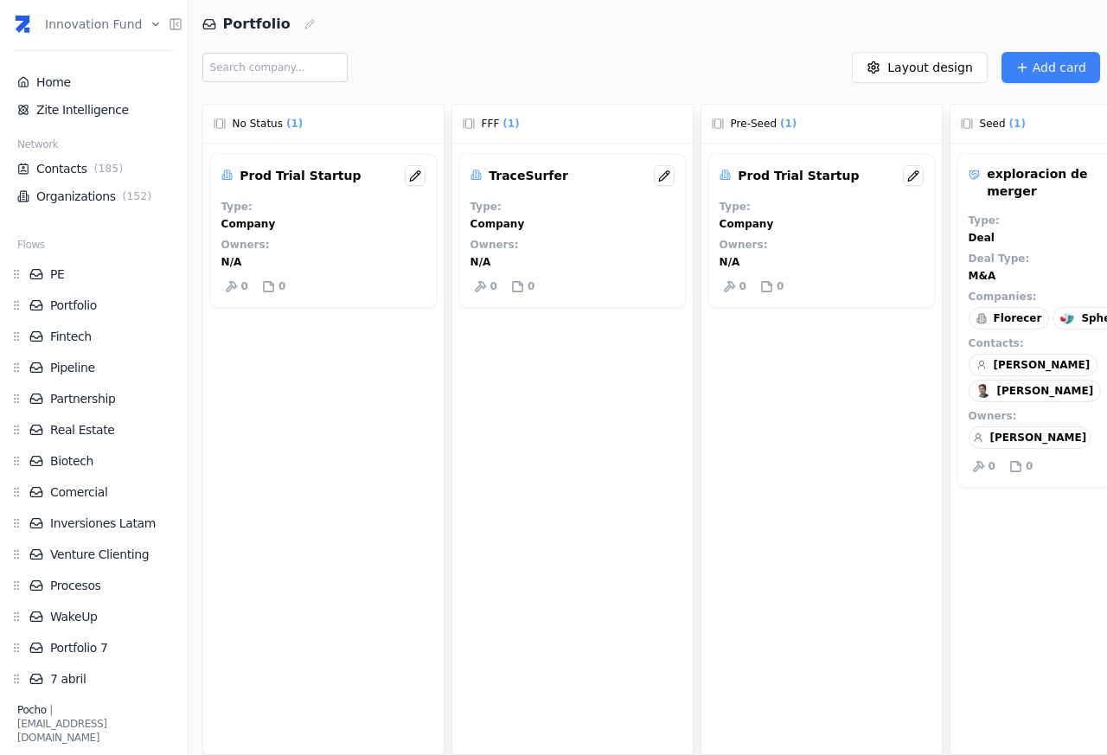
click at [1010, 178] on p "exploracion de merger" at bounding box center [1051, 182] width 130 height 35
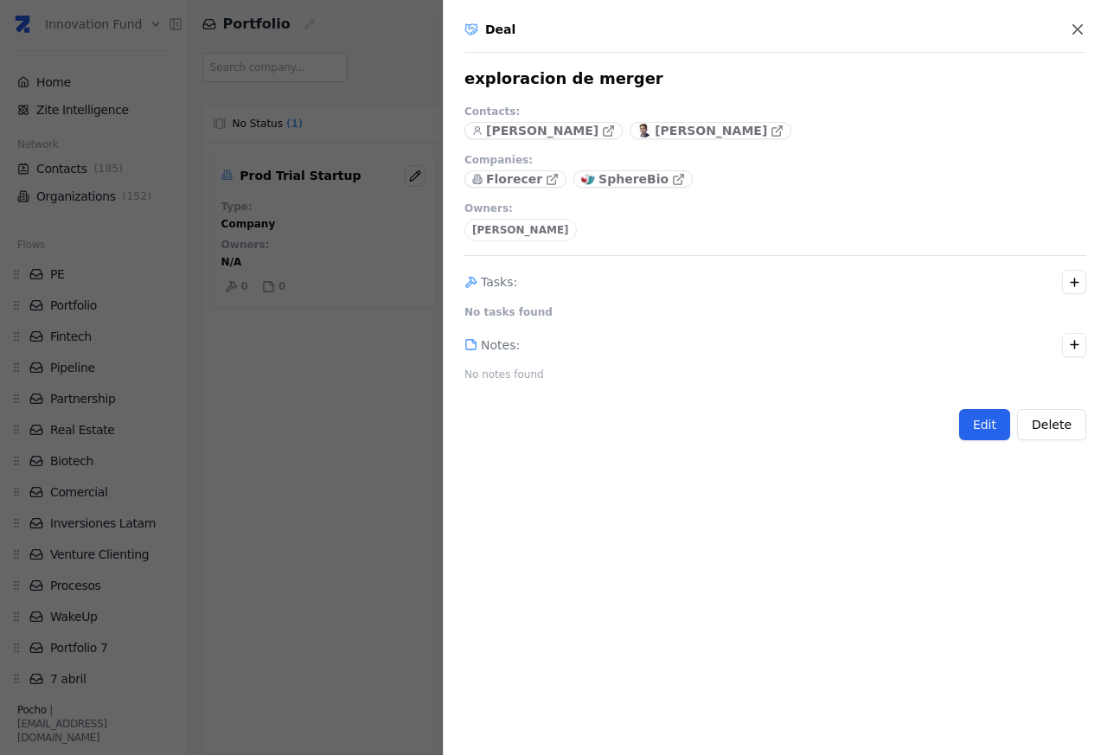
click at [992, 427] on button "Edit" at bounding box center [984, 424] width 51 height 31
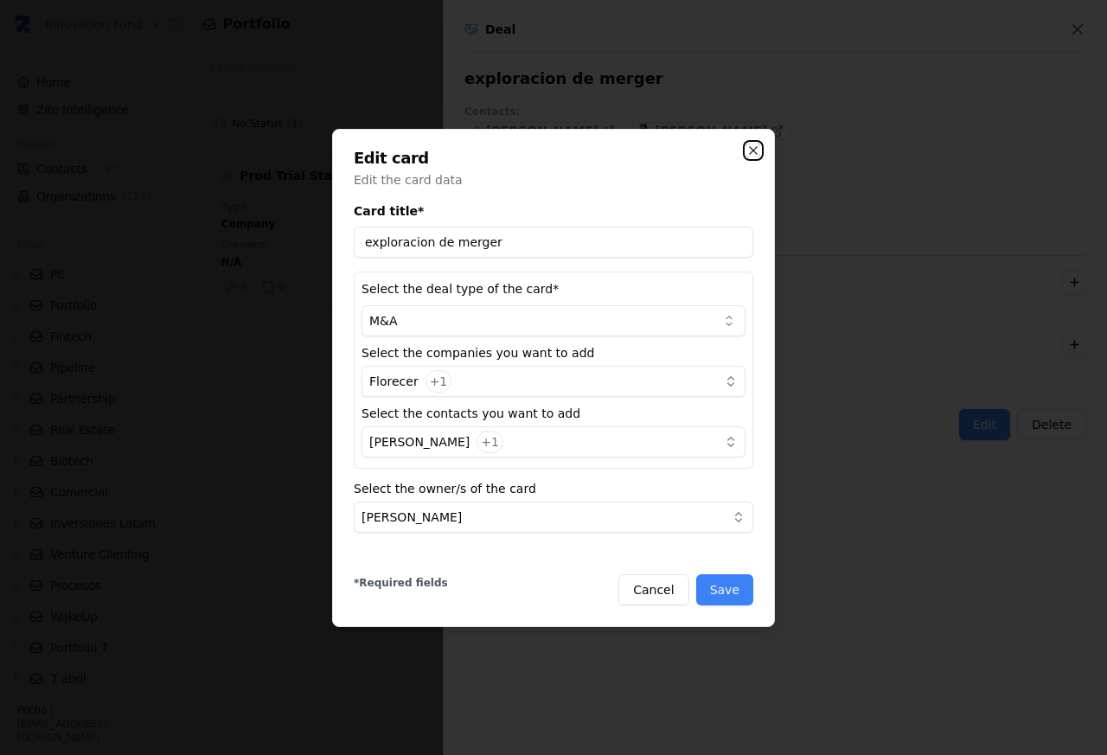
click at [755, 150] on icon "button" at bounding box center [753, 151] width 14 height 14
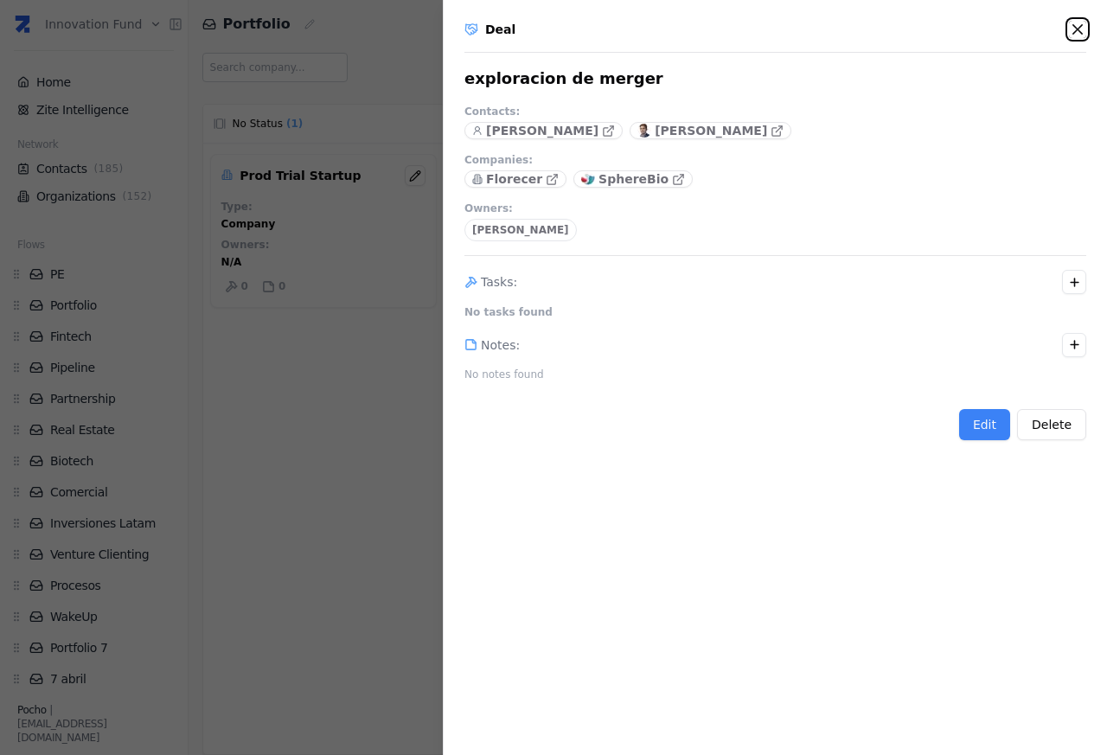
click at [1076, 29] on icon "button" at bounding box center [1077, 29] width 10 height 10
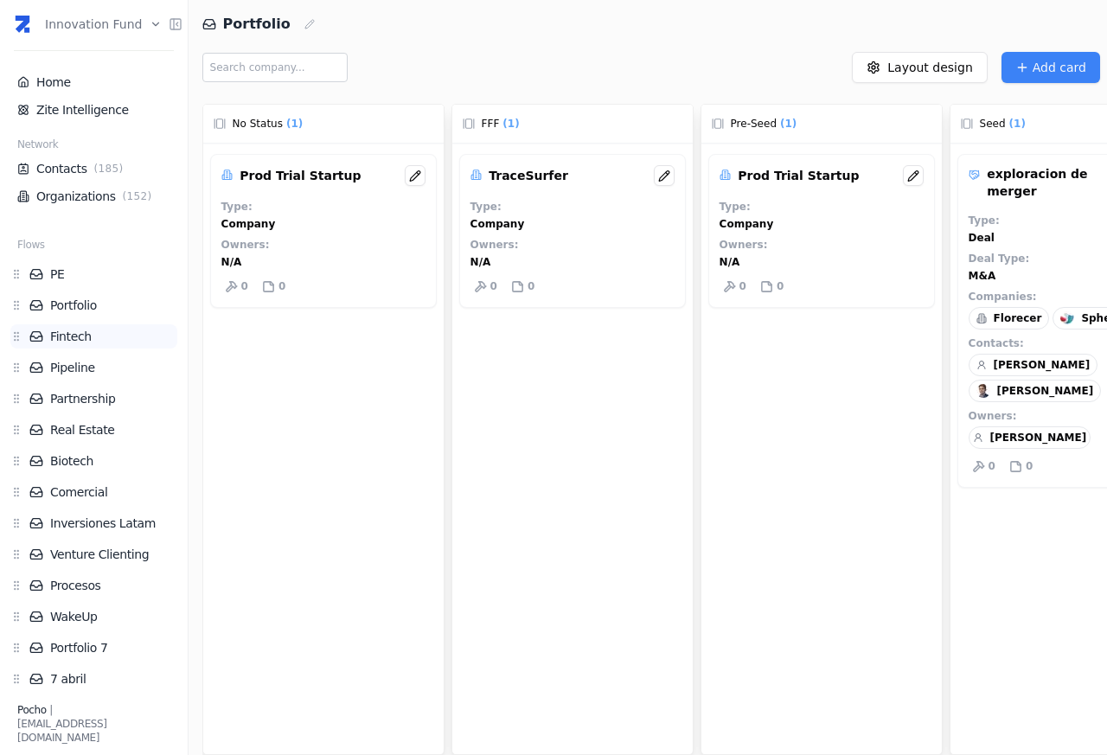
click at [67, 336] on link "Fintech" at bounding box center [103, 336] width 148 height 17
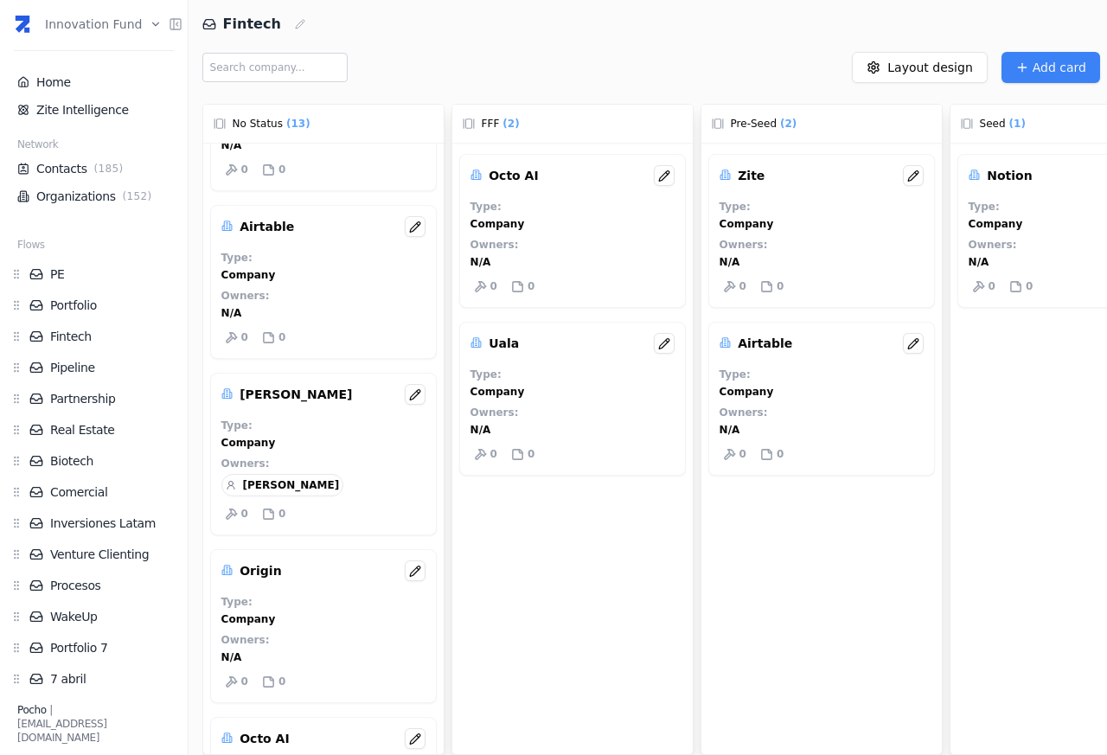
scroll to position [622, 0]
click at [71, 370] on link "Pipeline" at bounding box center [103, 367] width 148 height 17
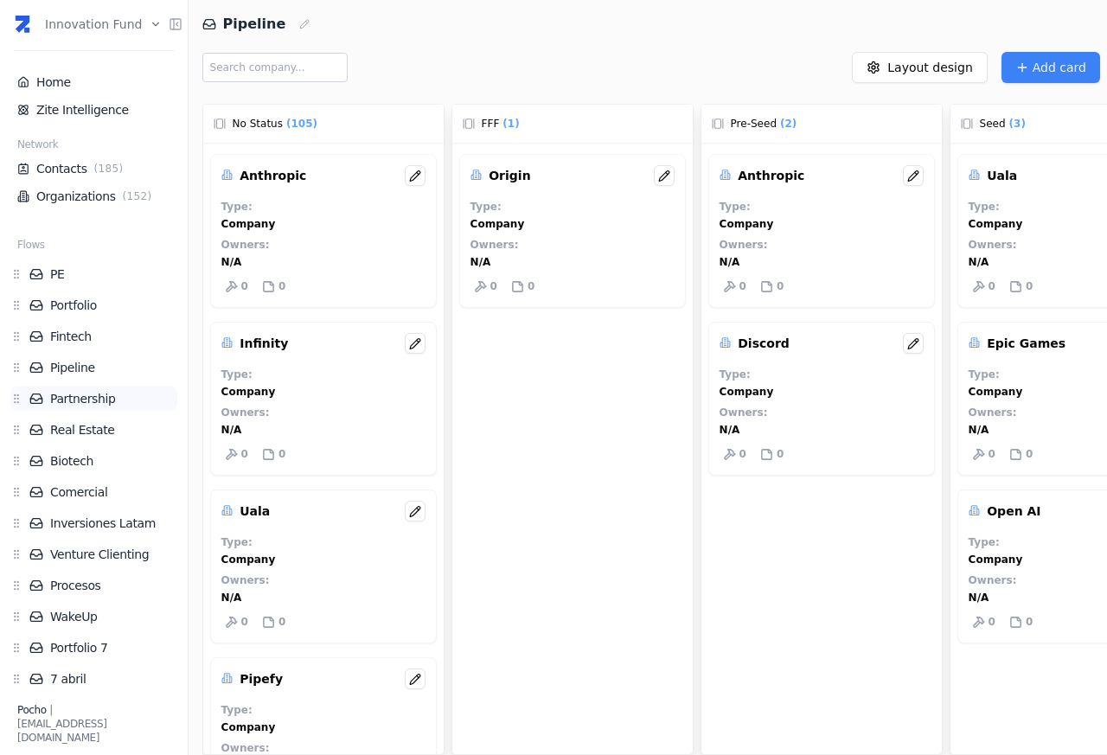
click at [82, 400] on link "Partnership" at bounding box center [103, 398] width 148 height 17
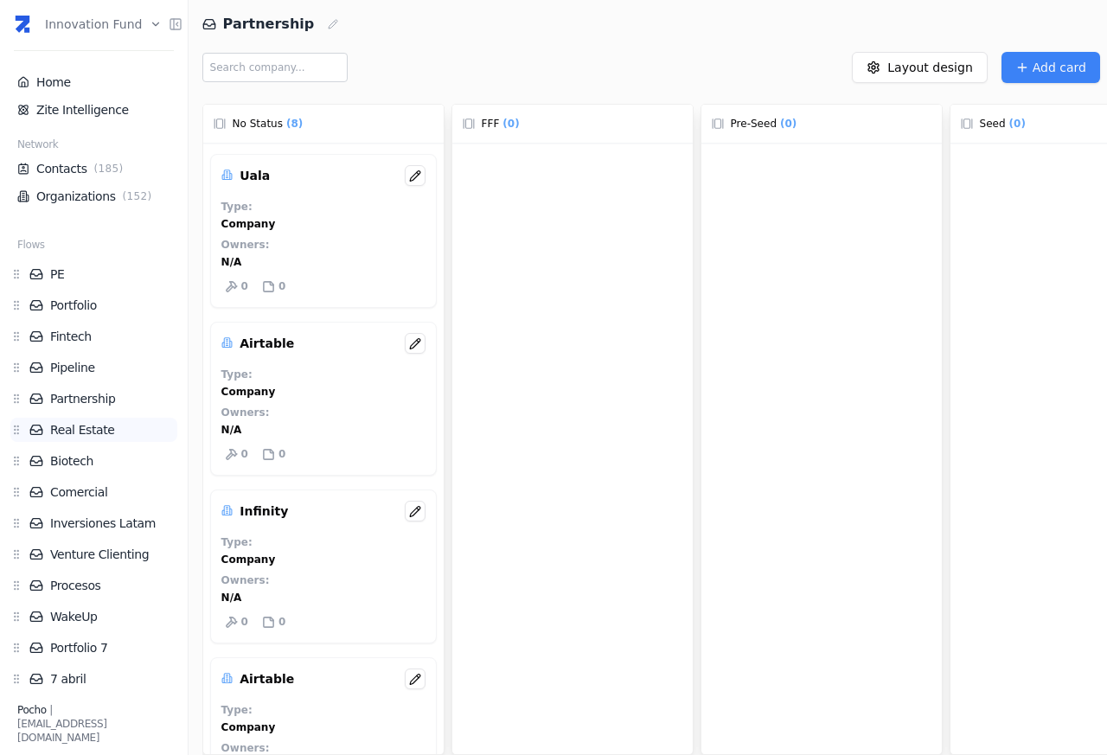
click at [85, 435] on link "Real Estate" at bounding box center [103, 429] width 148 height 17
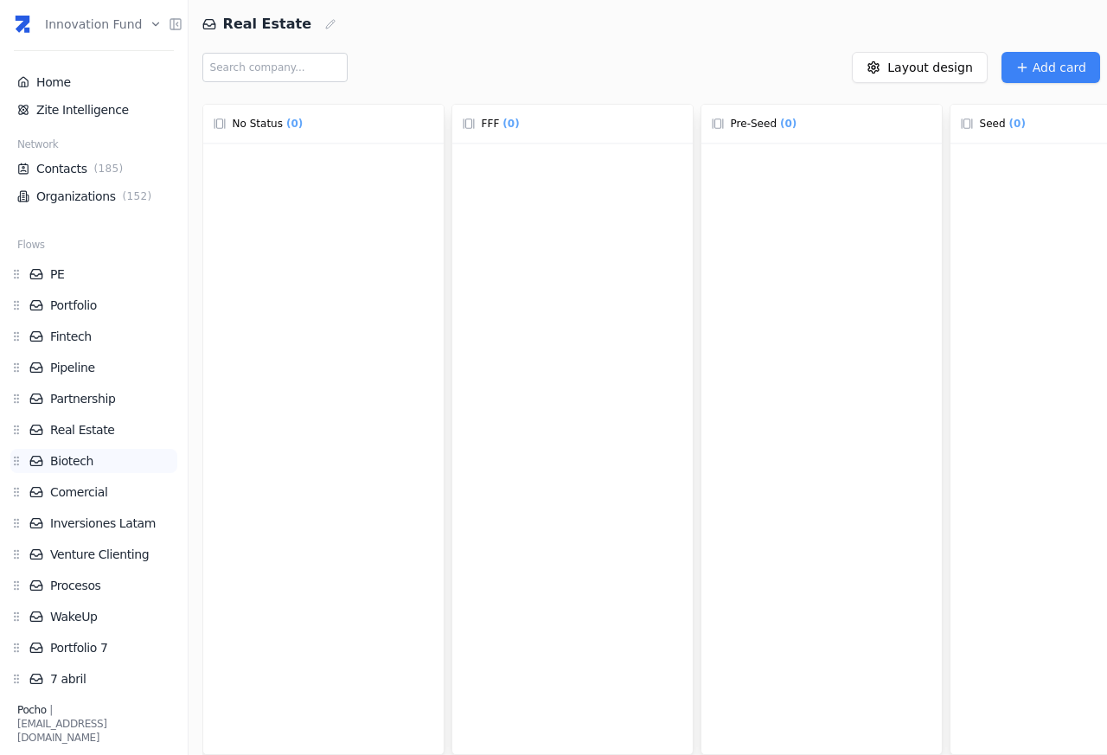
click at [65, 462] on link "Biotech" at bounding box center [103, 460] width 148 height 17
click at [76, 493] on link "Comercial" at bounding box center [103, 491] width 148 height 17
click at [112, 527] on link "Inversiones Latam" at bounding box center [103, 522] width 148 height 17
click at [118, 557] on link "Venture Clienting" at bounding box center [103, 553] width 148 height 17
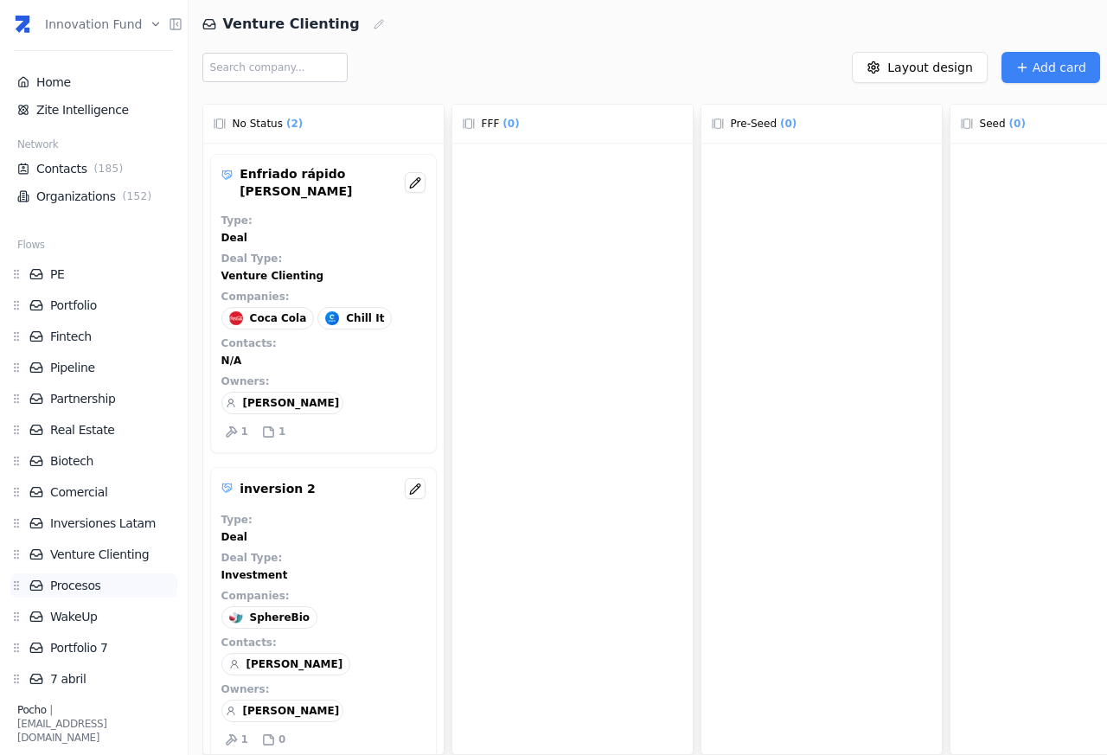
click at [72, 590] on link "Procesos" at bounding box center [103, 585] width 148 height 17
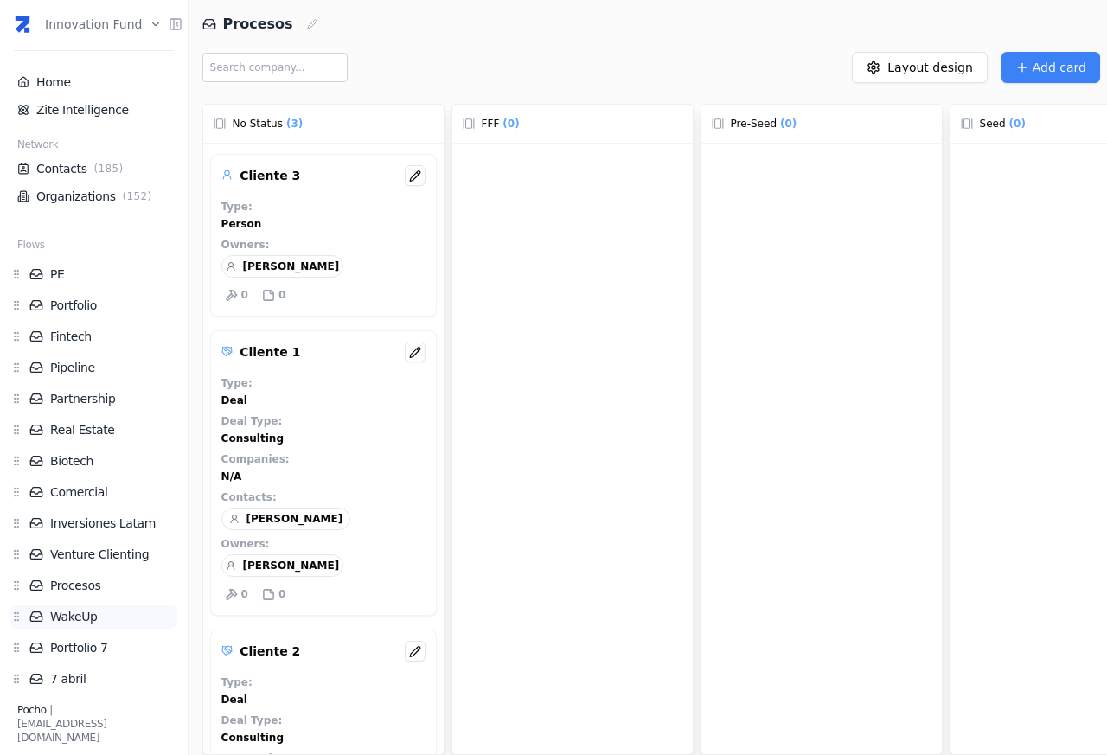
click at [78, 618] on link "WakeUp" at bounding box center [103, 616] width 148 height 17
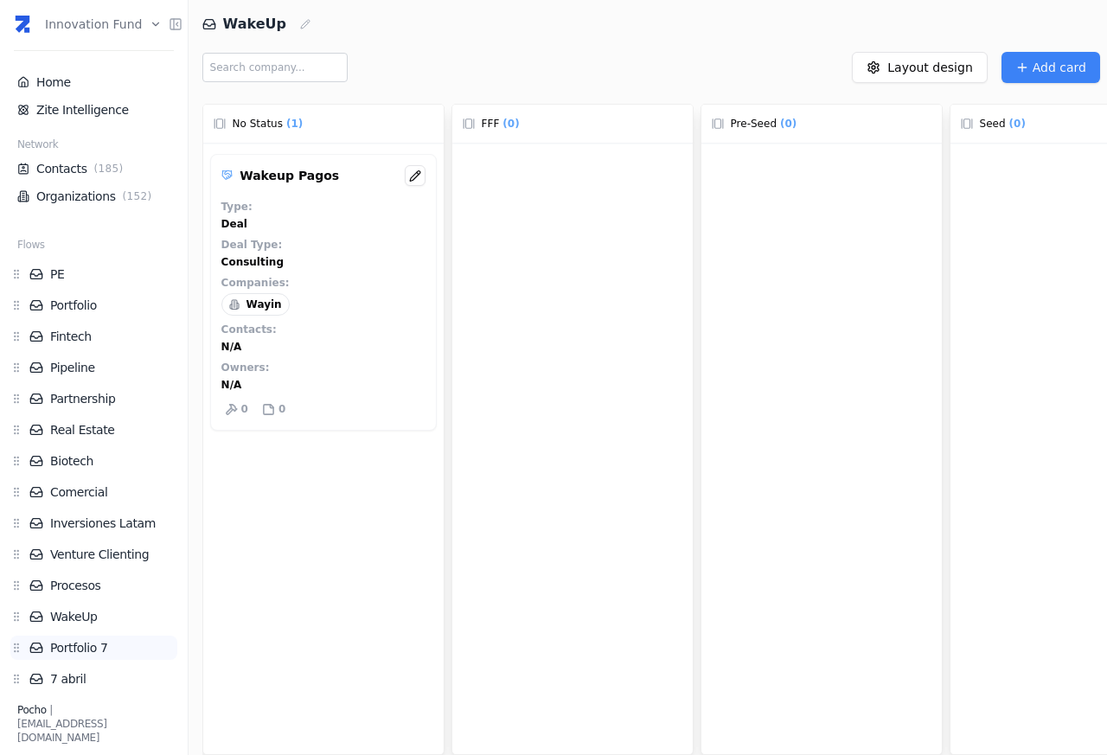
click at [85, 649] on link "Portfolio 7" at bounding box center [103, 647] width 148 height 17
click at [76, 679] on link "7 abril" at bounding box center [103, 678] width 148 height 17
click at [93, 112] on link "Zite Intelligence" at bounding box center [93, 109] width 153 height 17
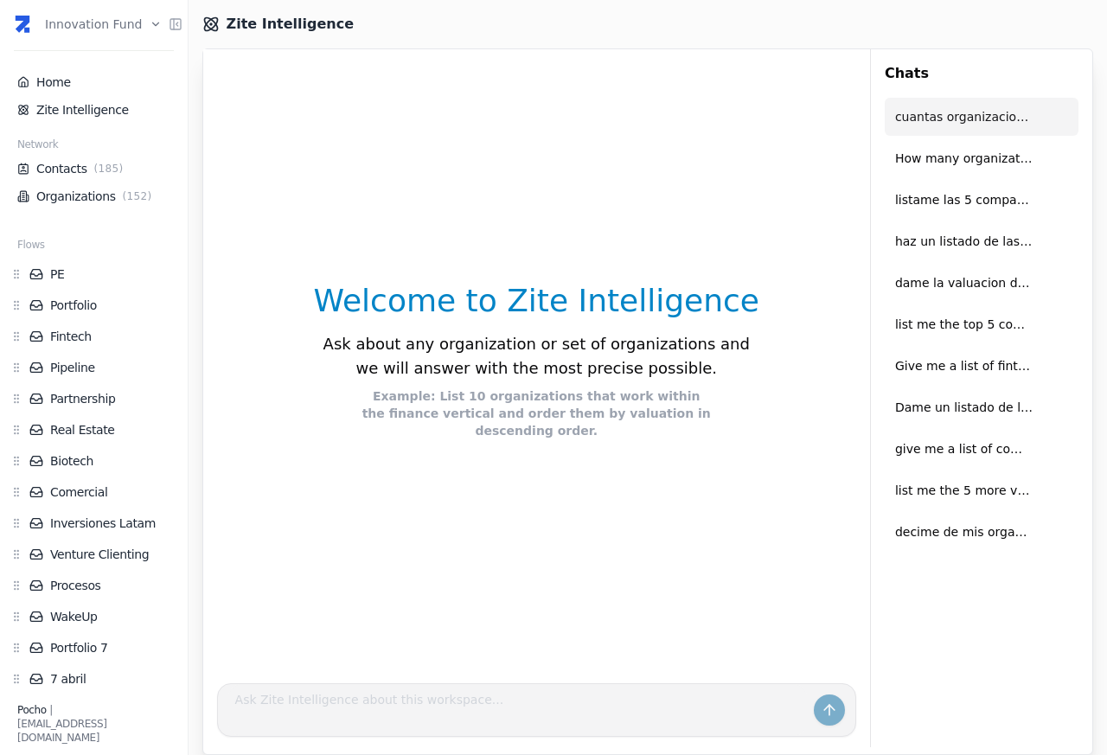
click at [935, 118] on span "cuantas organizaciones de la vertical tecnologia hay?" at bounding box center [964, 117] width 138 height 38
click at [936, 117] on span "cuantas organizaciones de la vertical tecnologia hay?" at bounding box center [964, 117] width 138 height 38
click at [931, 154] on span "How many organization I have in the workspace?" at bounding box center [964, 158] width 138 height 38
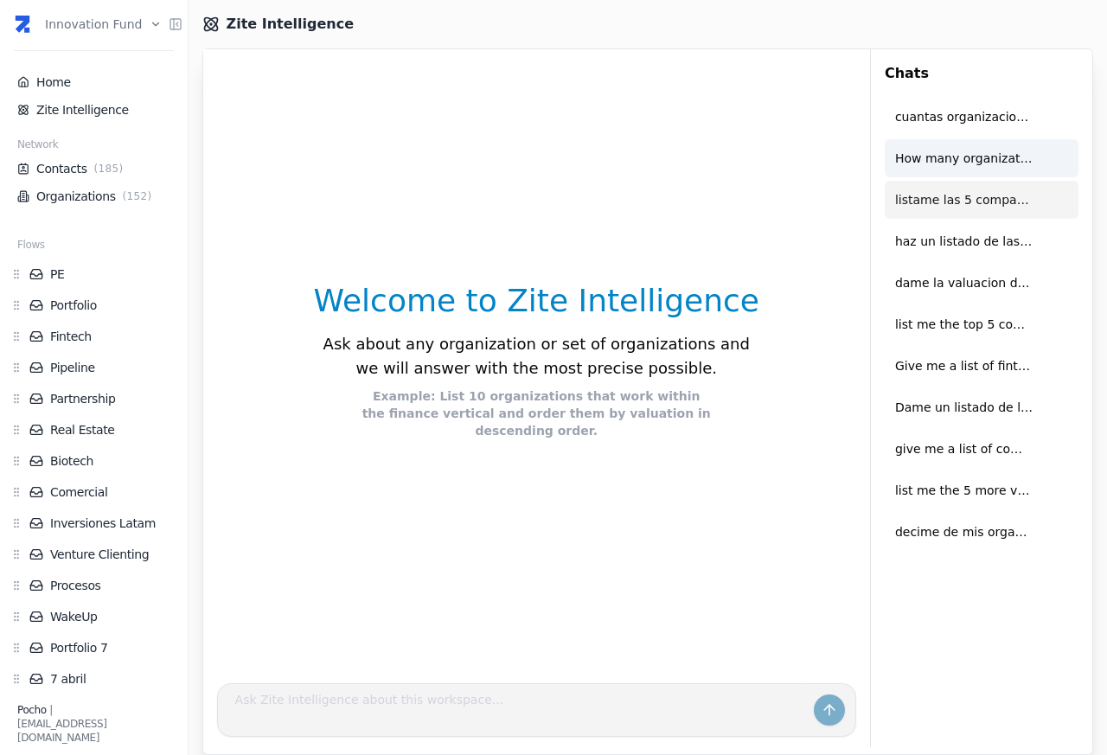
click at [947, 201] on span "listame las 5 compañias del vertical fintech con mayor valuacion" at bounding box center [964, 200] width 138 height 38
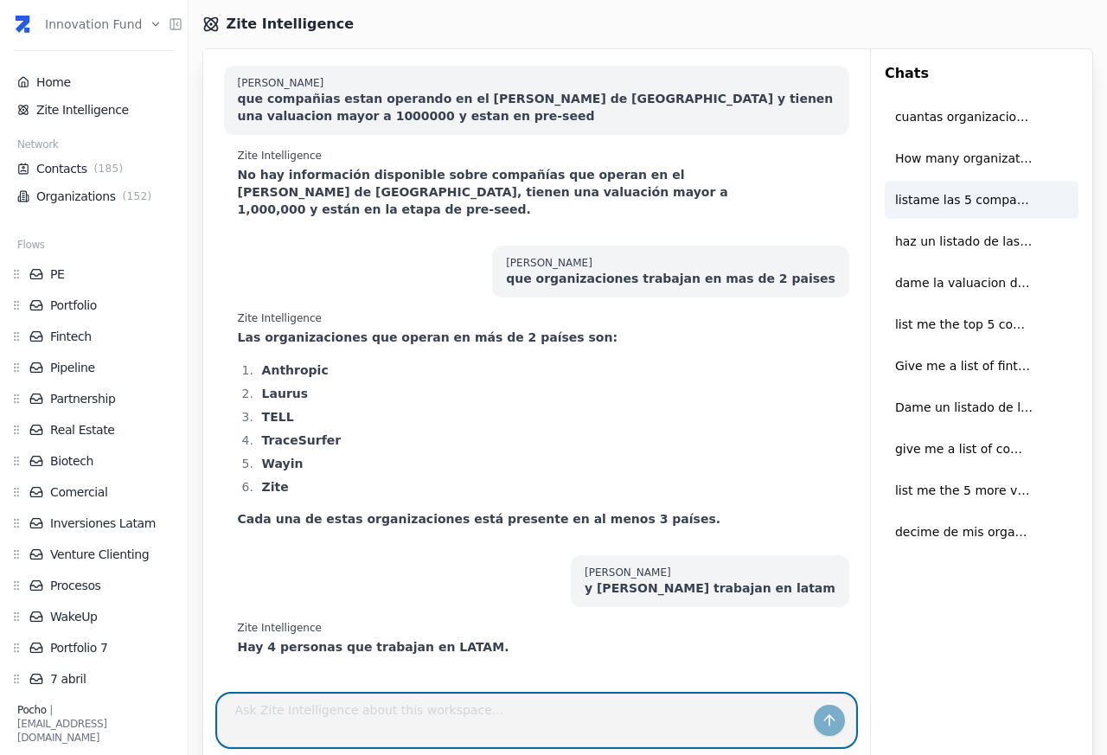
scroll to position [35, 0]
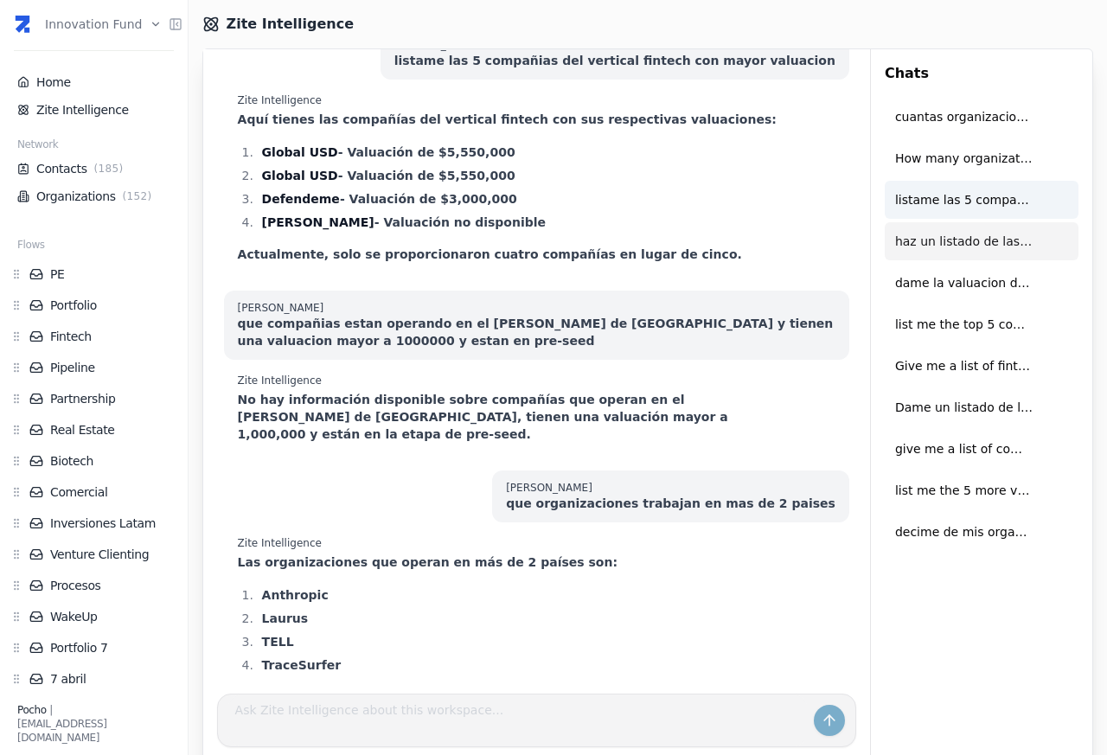
click at [936, 243] on span "haz un listado de las empresas validada" at bounding box center [964, 241] width 138 height 38
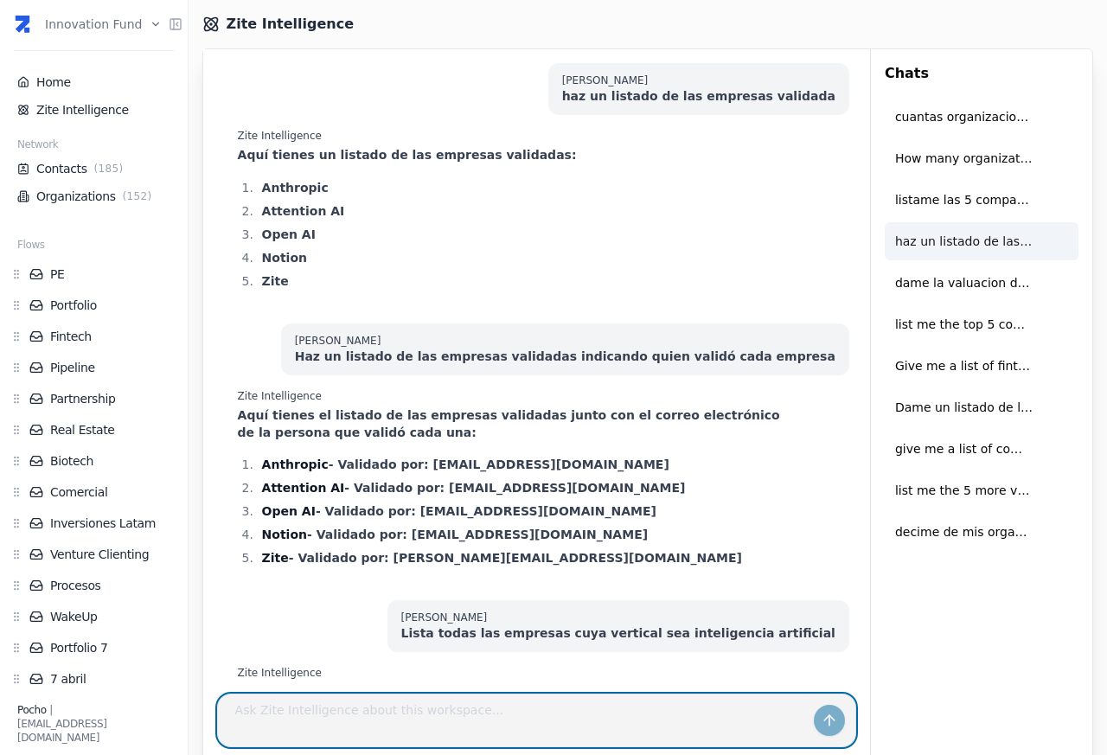
scroll to position [594, 0]
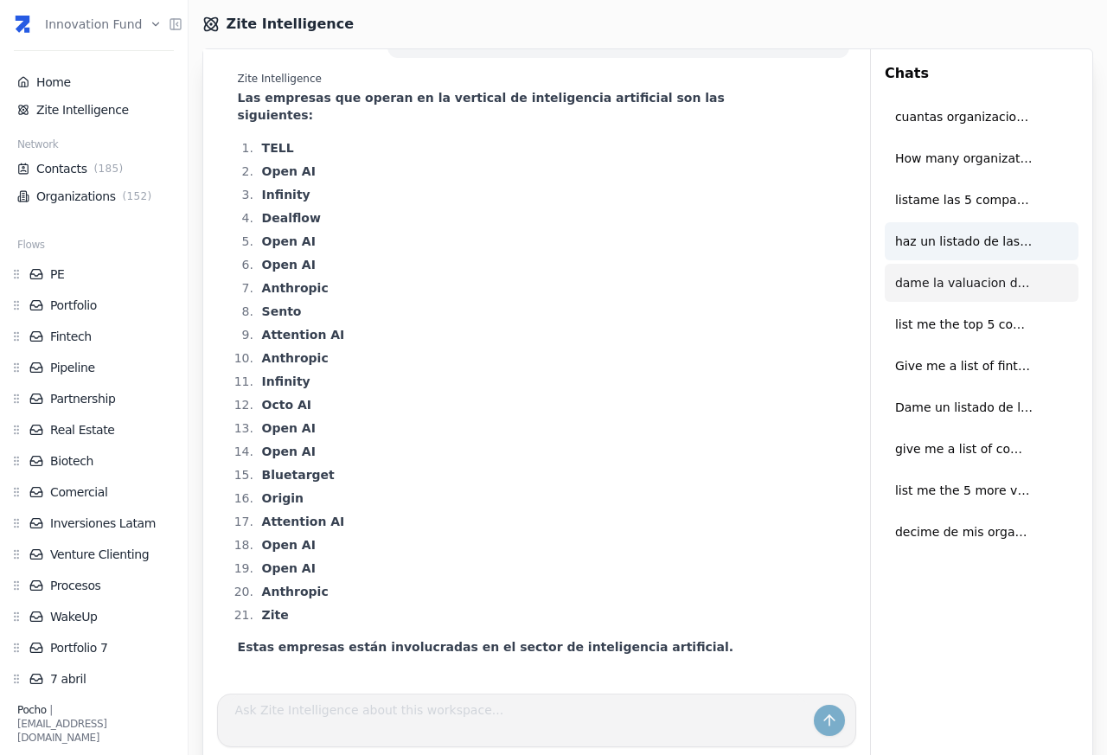
click at [953, 286] on span "dame la valuacion de uala" at bounding box center [964, 283] width 138 height 38
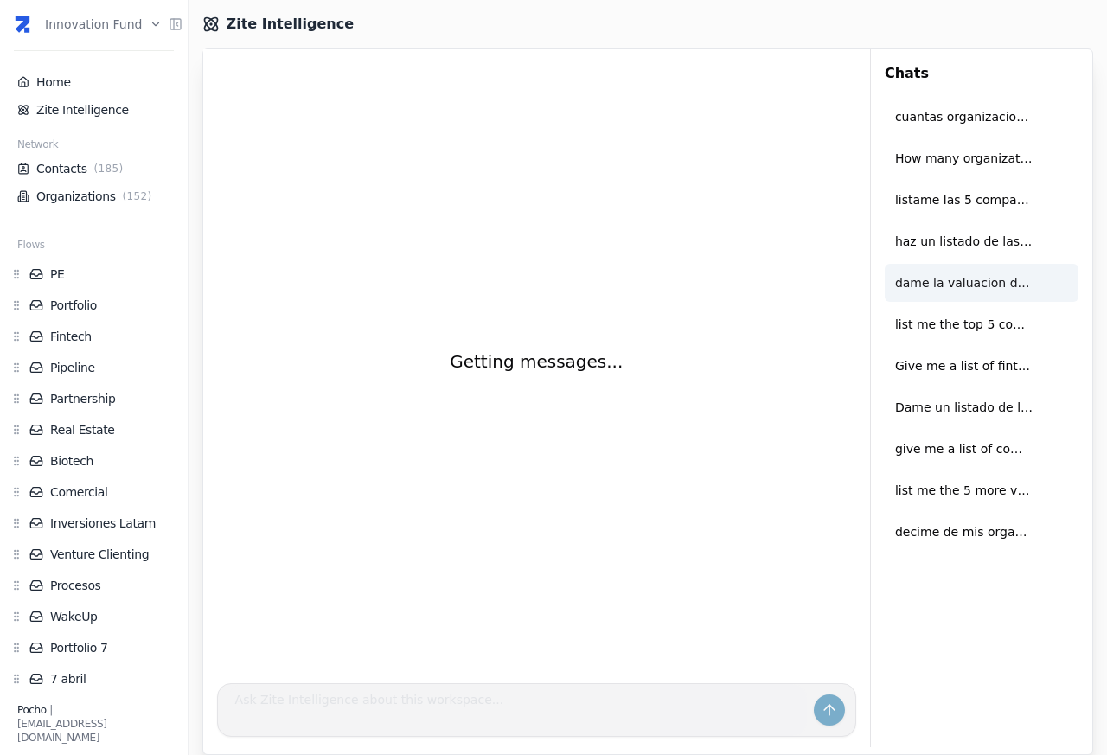
scroll to position [0, 0]
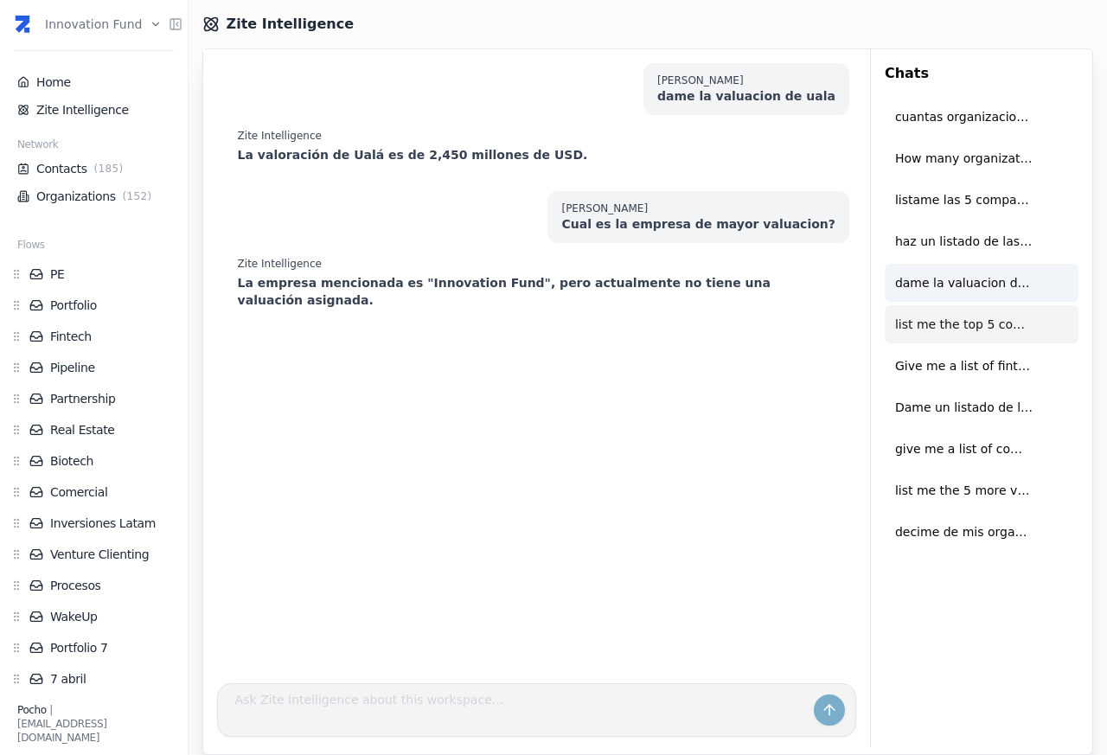
click at [939, 325] on span "list me the top 5 companies by valuation" at bounding box center [964, 324] width 138 height 38
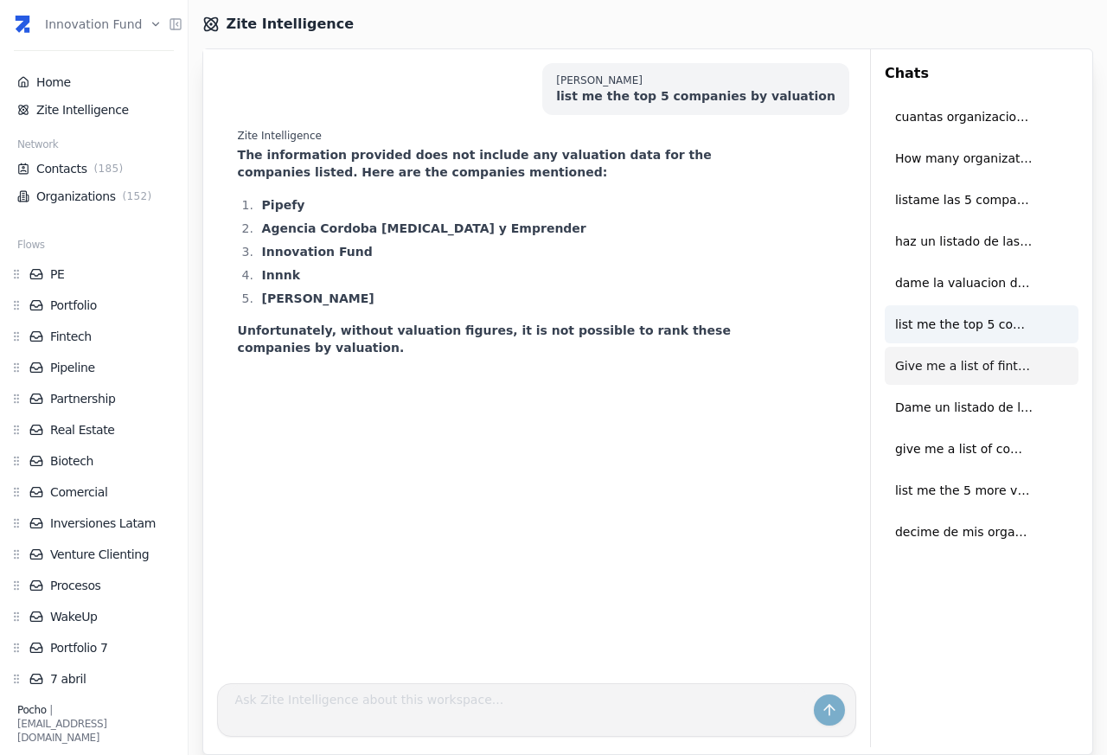
click at [953, 362] on span "Give me a list of fintech companies" at bounding box center [964, 366] width 138 height 38
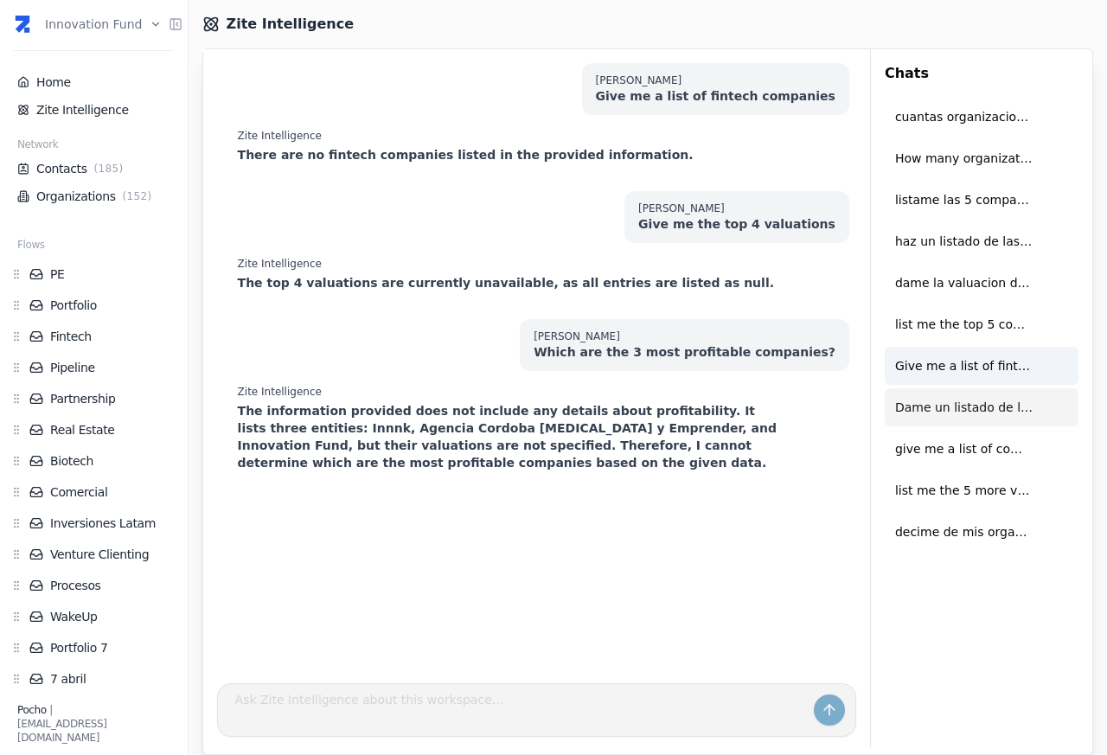
click at [940, 406] on span "Dame un listado de las compañías invertidas en fintech" at bounding box center [964, 407] width 138 height 38
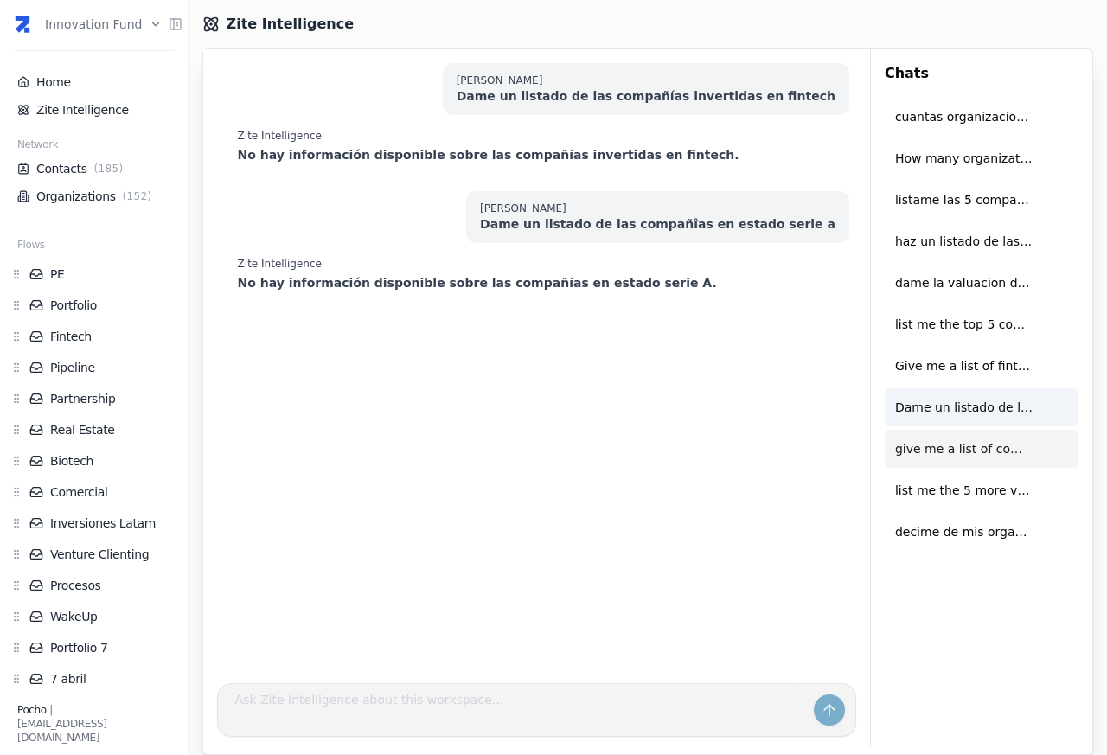
click at [928, 452] on span "give me a list of companies of artificial intelligence" at bounding box center [964, 449] width 138 height 38
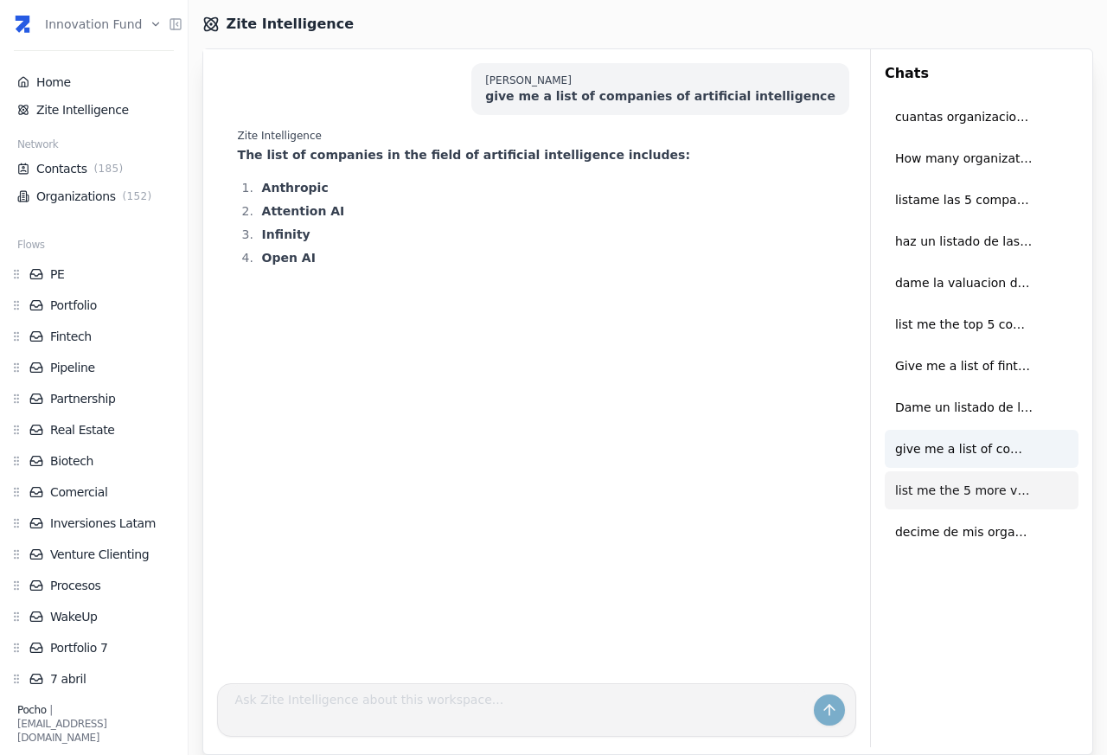
click at [936, 489] on span "list me the 5 more valuable companies of fintech in this workspace with the tea…" at bounding box center [964, 490] width 138 height 38
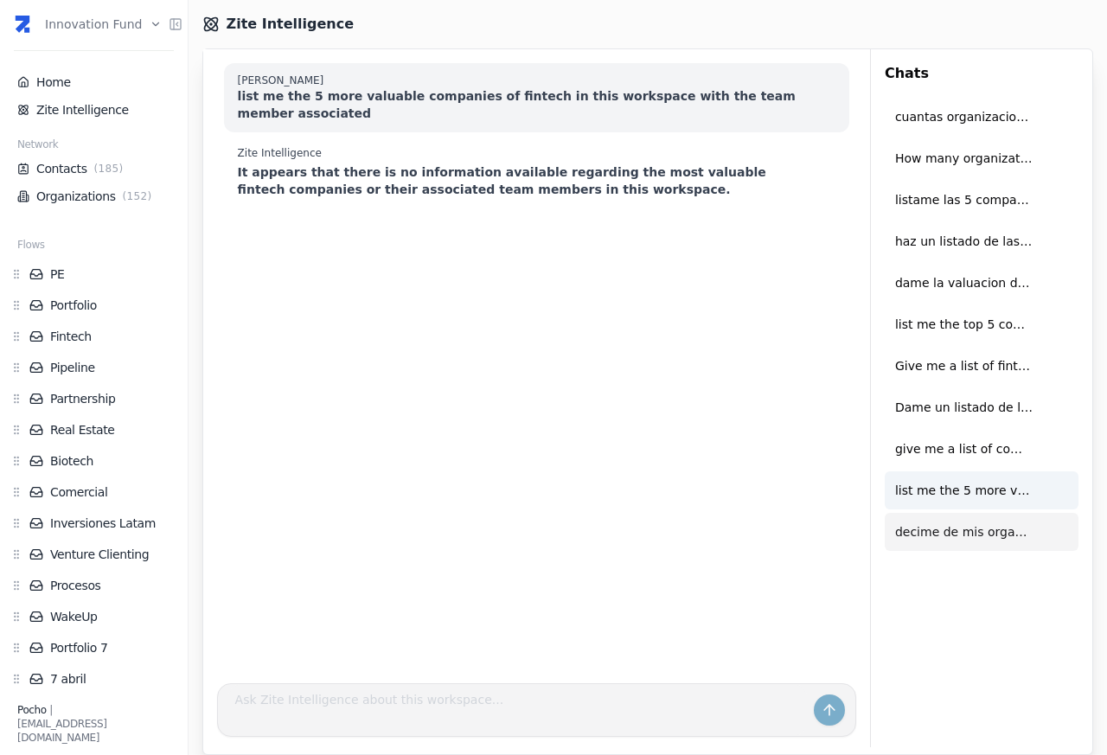
click at [951, 539] on span "decime de mis organizaciones en que industrias trabajan" at bounding box center [964, 532] width 138 height 38
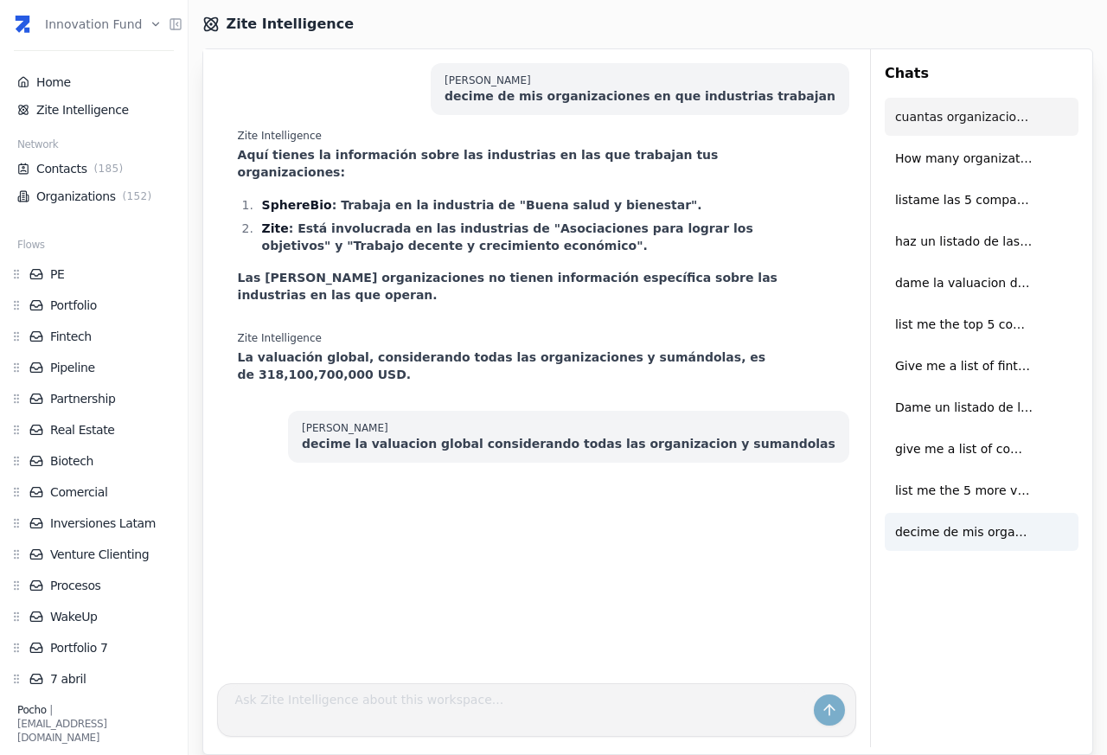
click at [934, 117] on span "cuantas organizaciones de la vertical tecnologia hay?" at bounding box center [964, 117] width 138 height 38
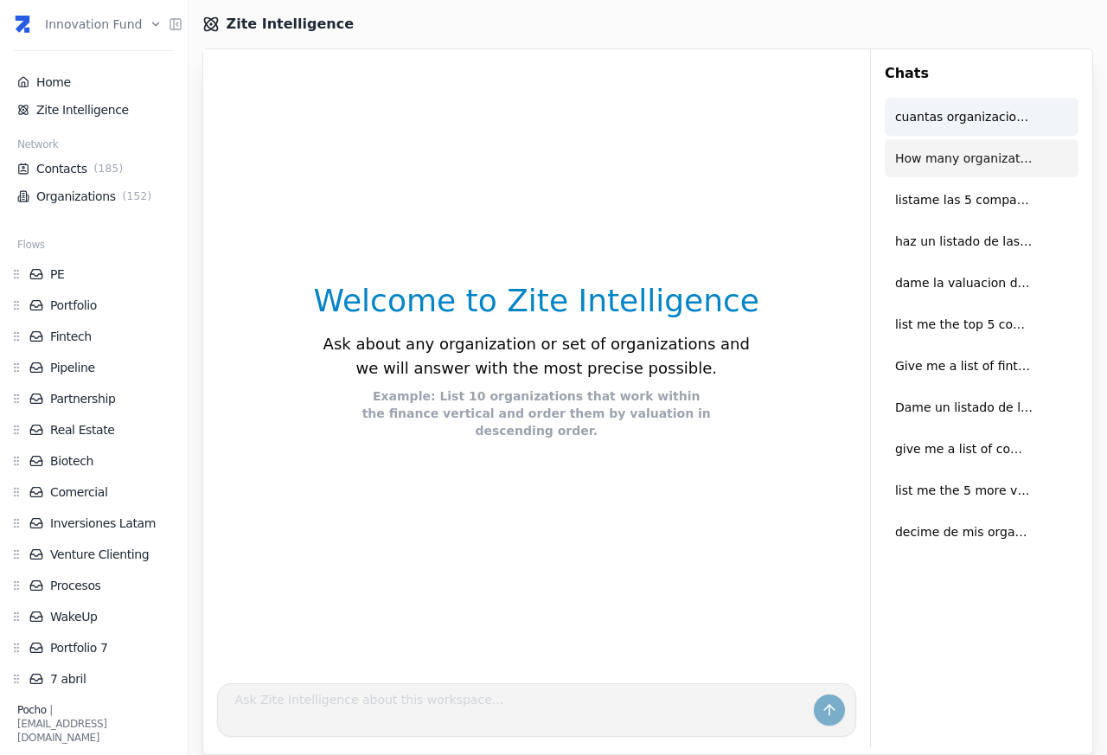
click at [938, 154] on span "How many organization I have in the workspace?" at bounding box center [964, 158] width 138 height 38
